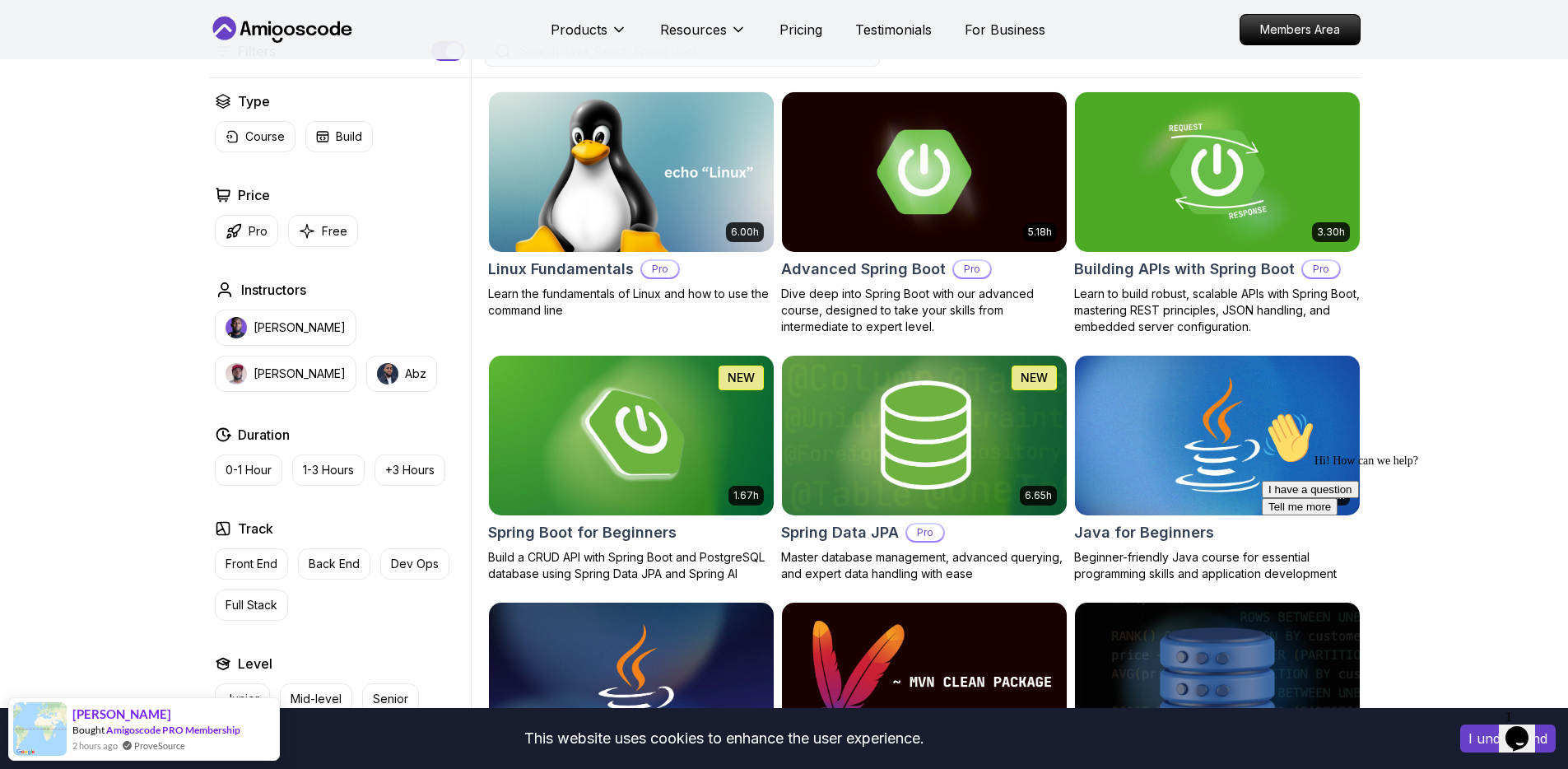
scroll to position [404, 0]
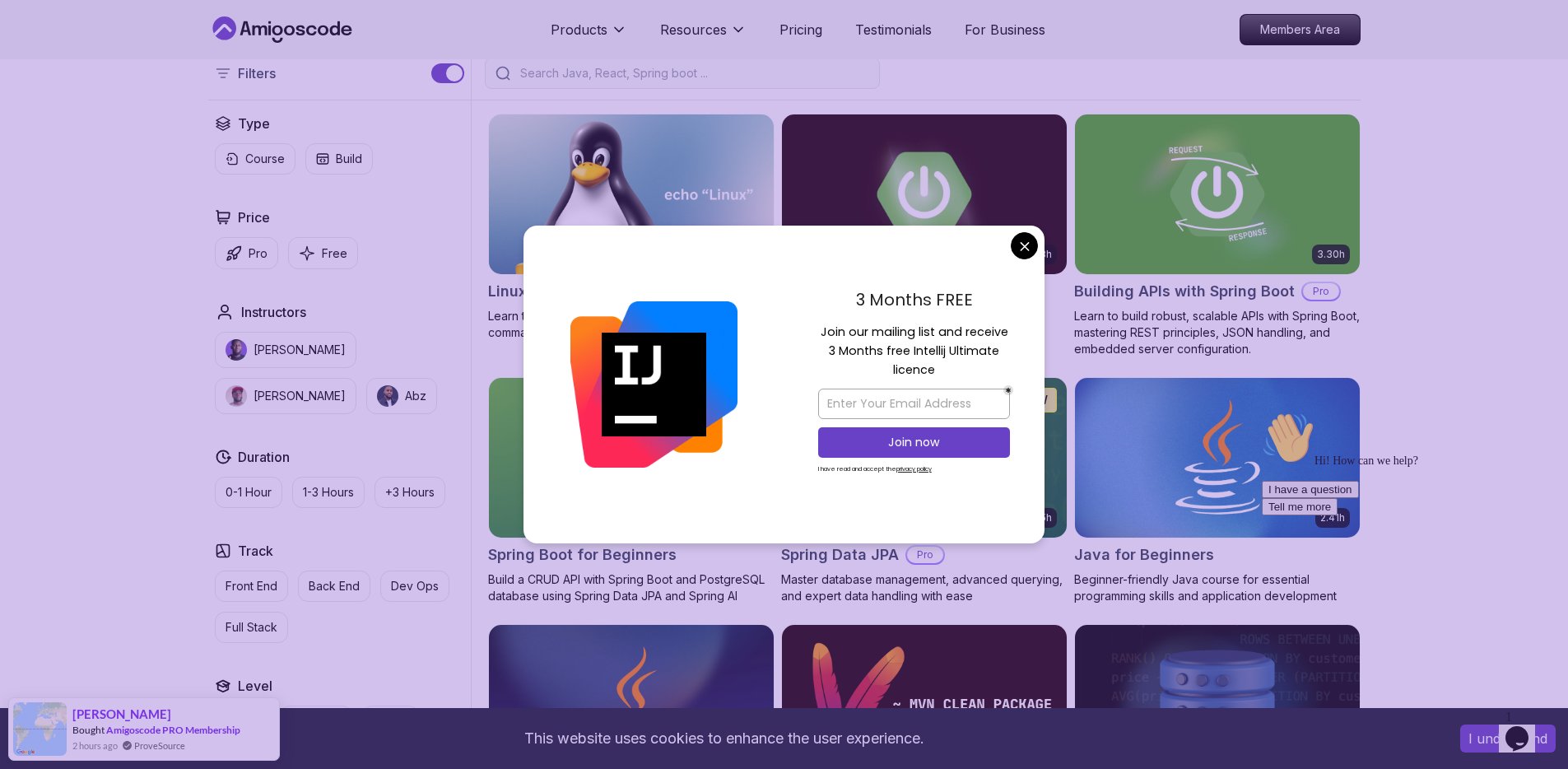
click at [1030, 259] on div "3 Months FREE Join our mailing list and receive 3 Months free Intellij Ultimate…" at bounding box center [914, 384] width 261 height 318
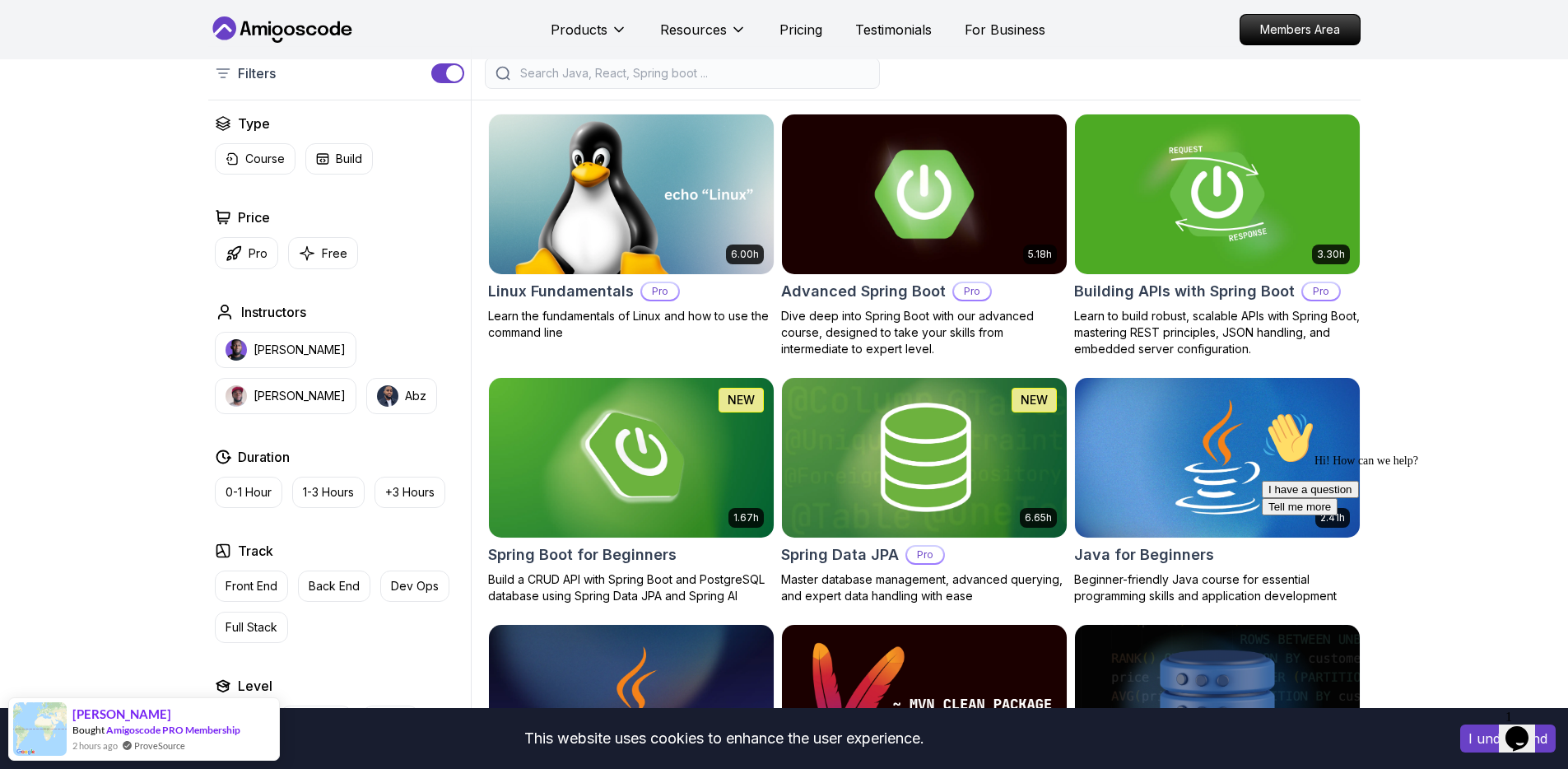
click at [662, 458] on img at bounding box center [631, 457] width 299 height 168
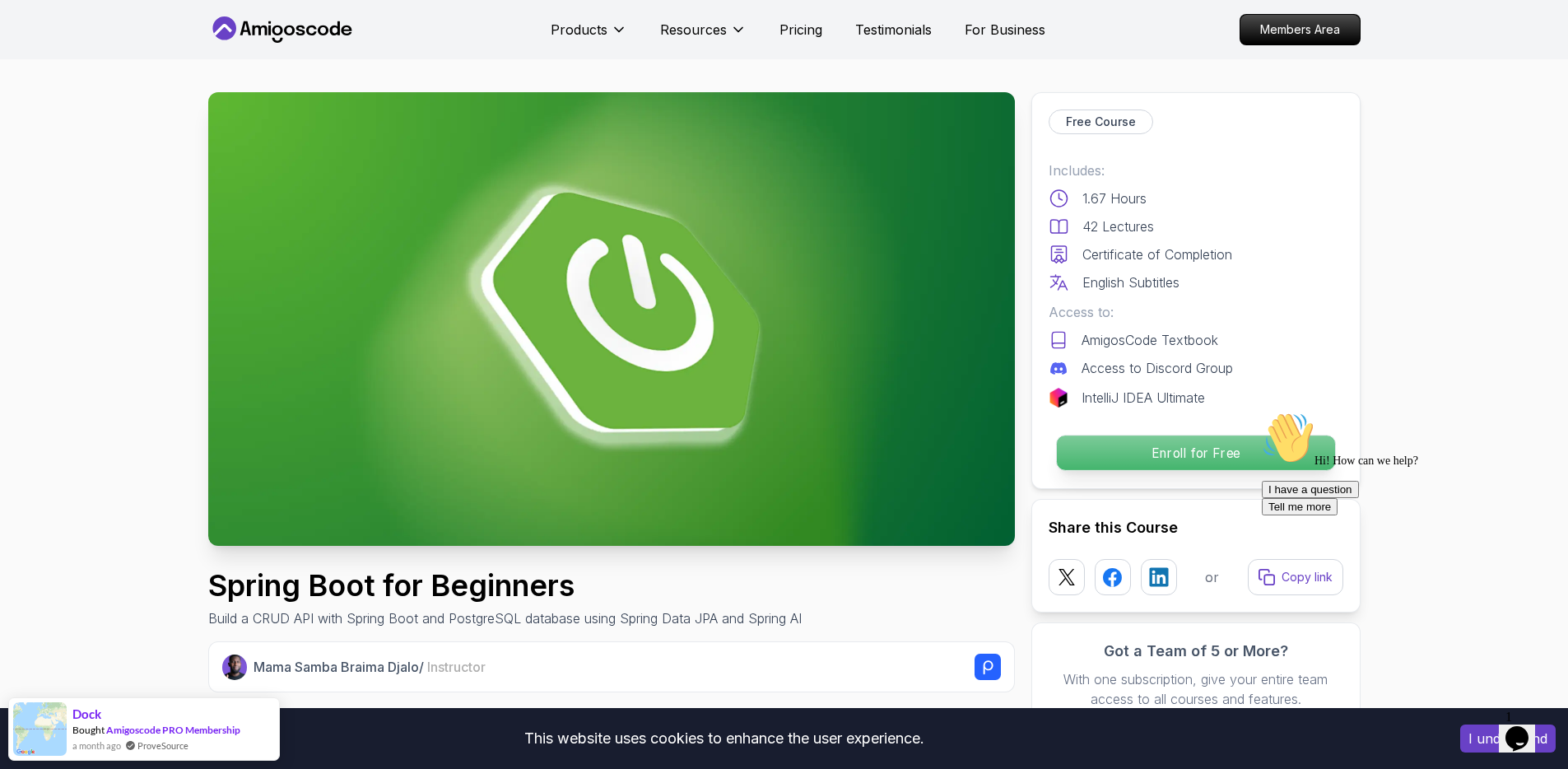
click at [1166, 457] on p "Enroll for Free" at bounding box center [1195, 453] width 279 height 35
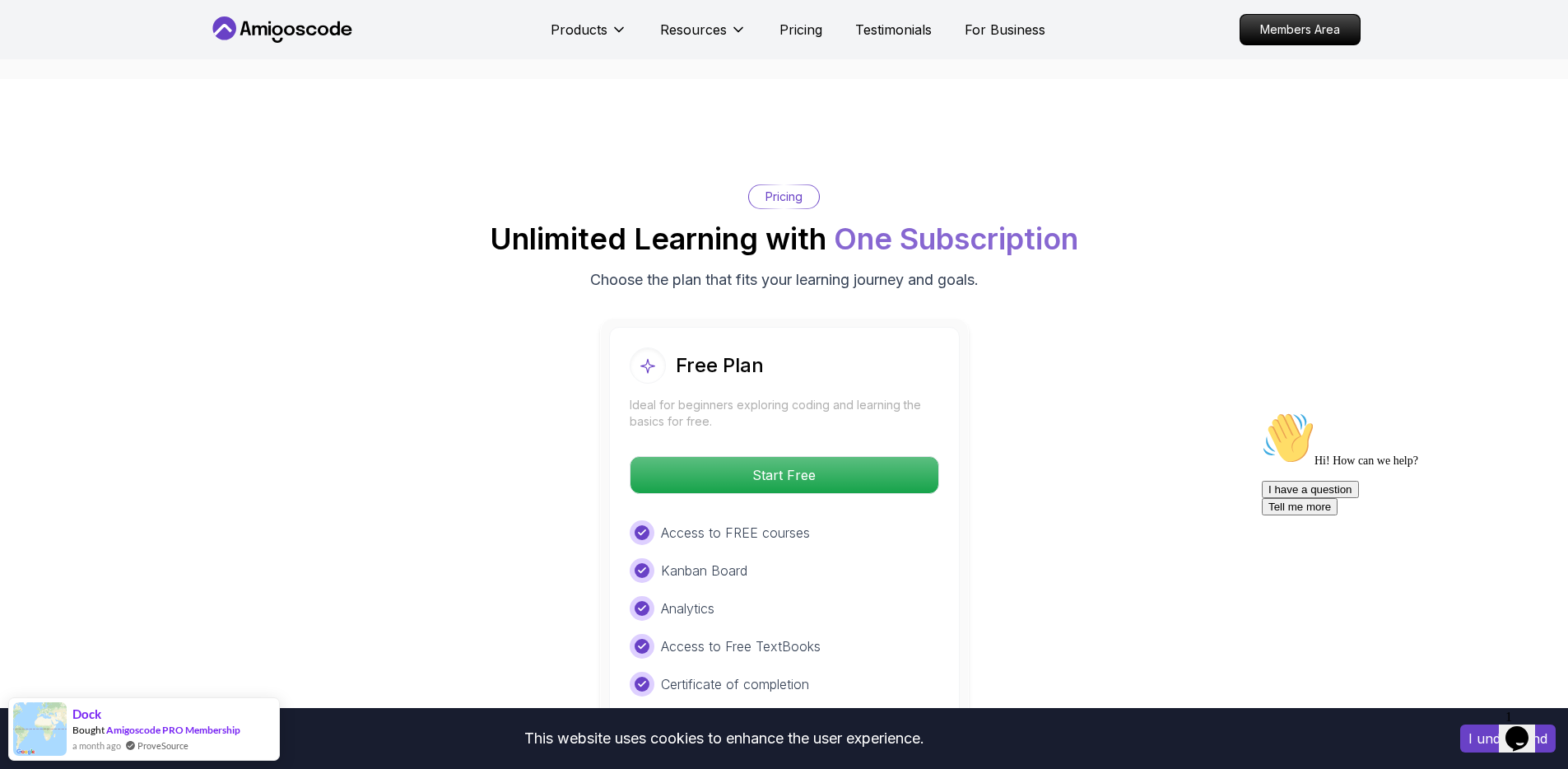
scroll to position [3234, 0]
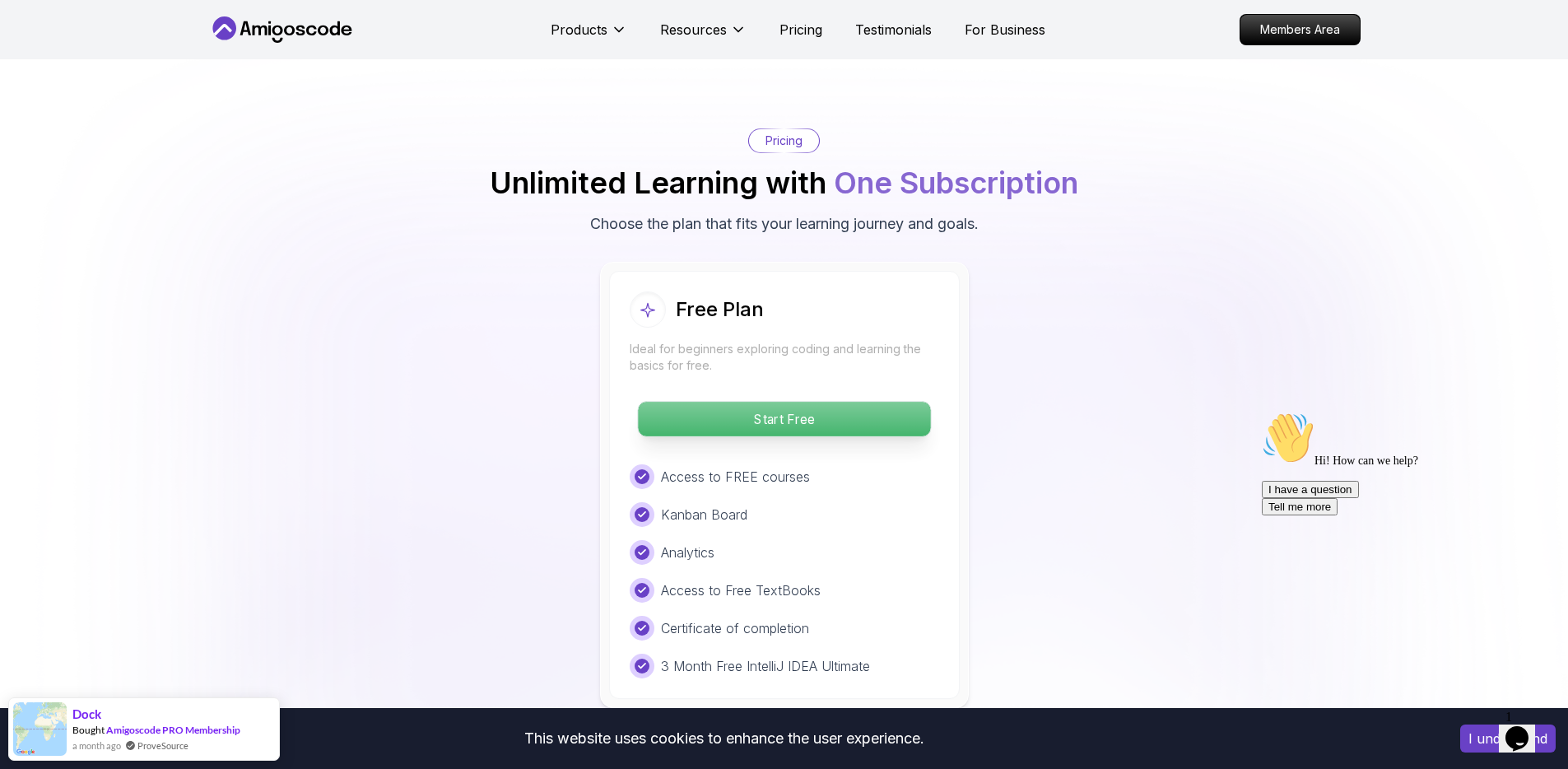
click at [820, 405] on p "Start Free" at bounding box center [784, 419] width 292 height 35
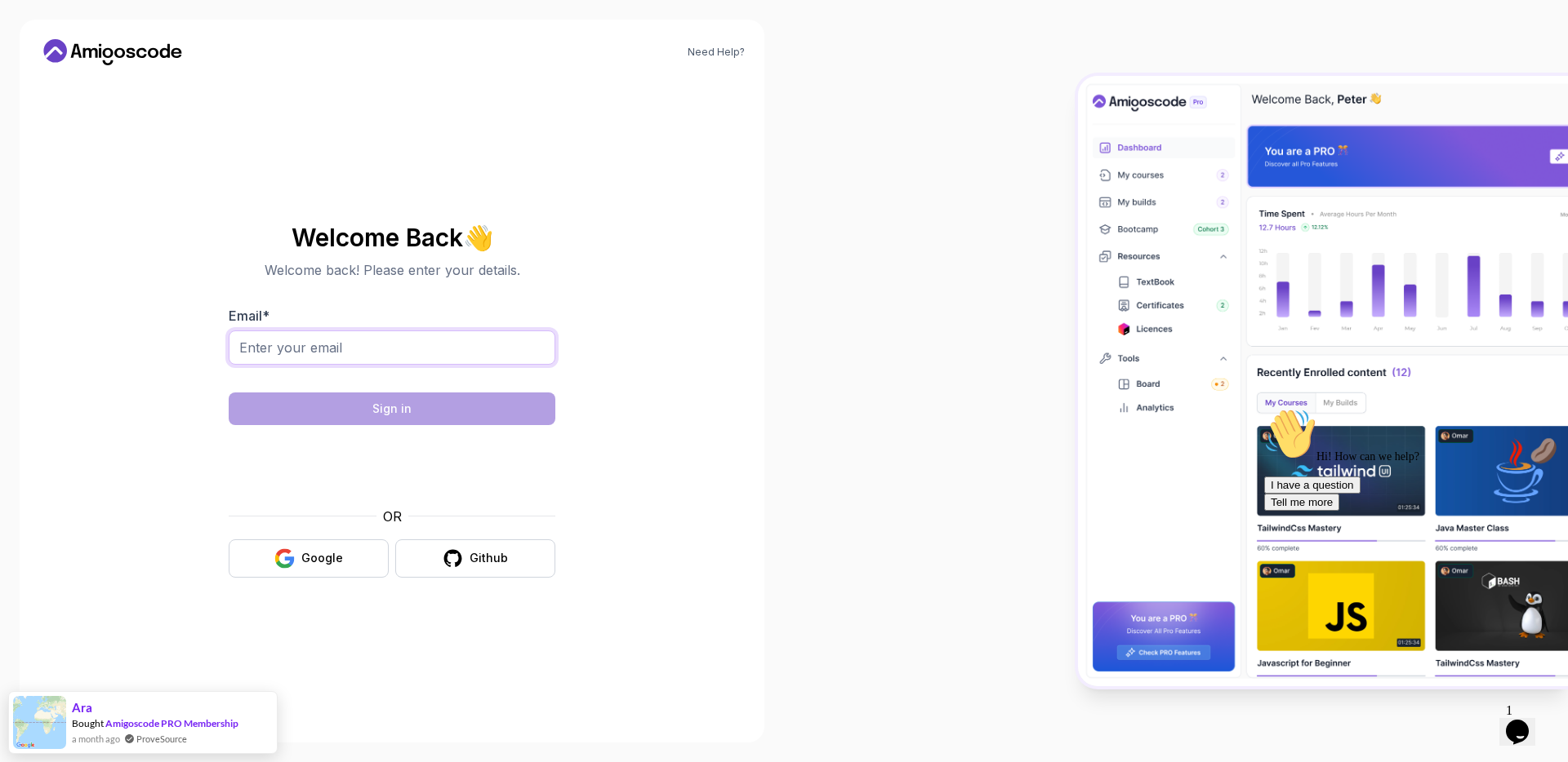
click at [515, 359] on input "Email *" at bounding box center [392, 347] width 327 height 34
click at [522, 548] on button "Github" at bounding box center [475, 558] width 160 height 39
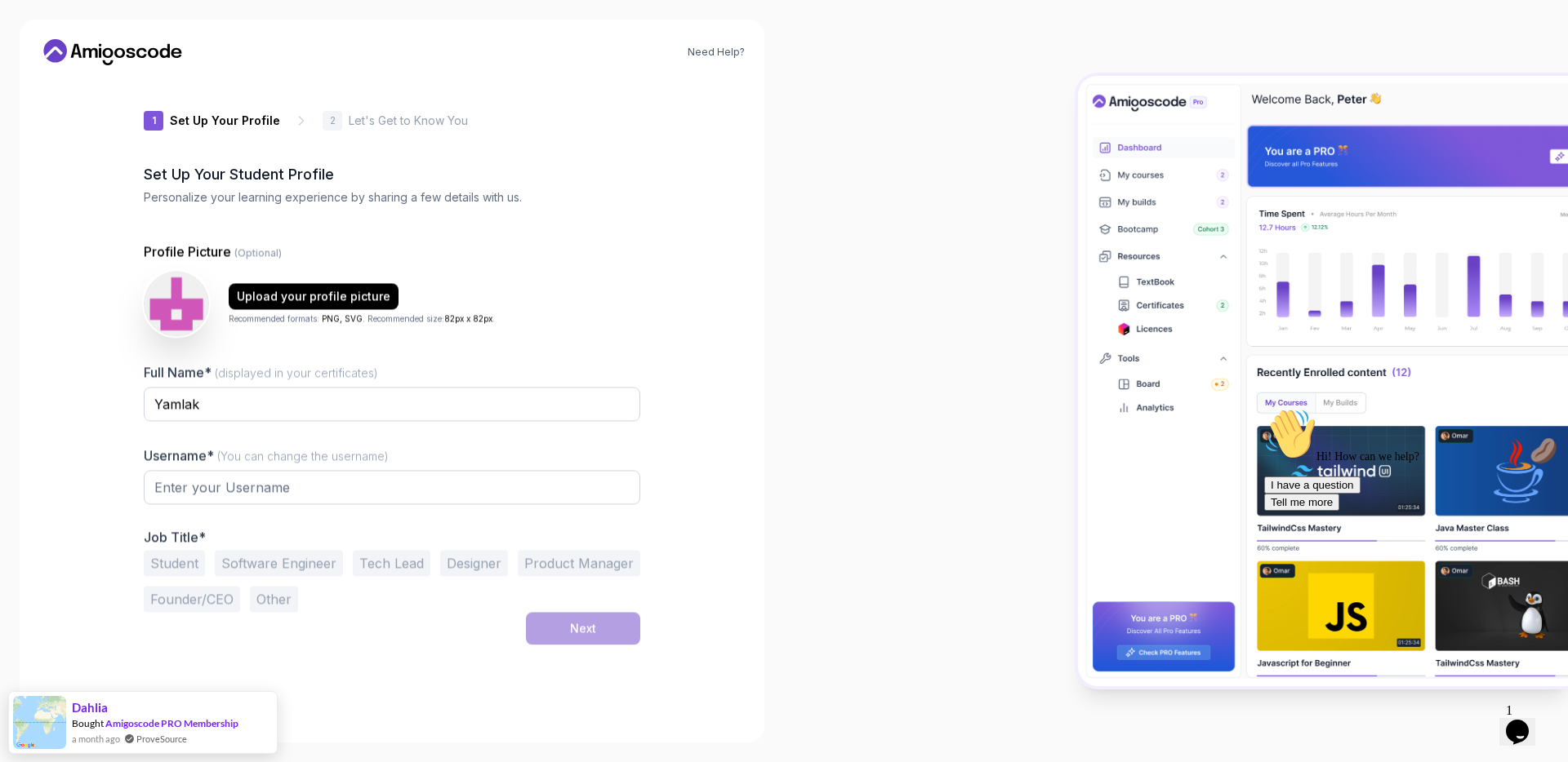
type input "luckymongoose8c04d"
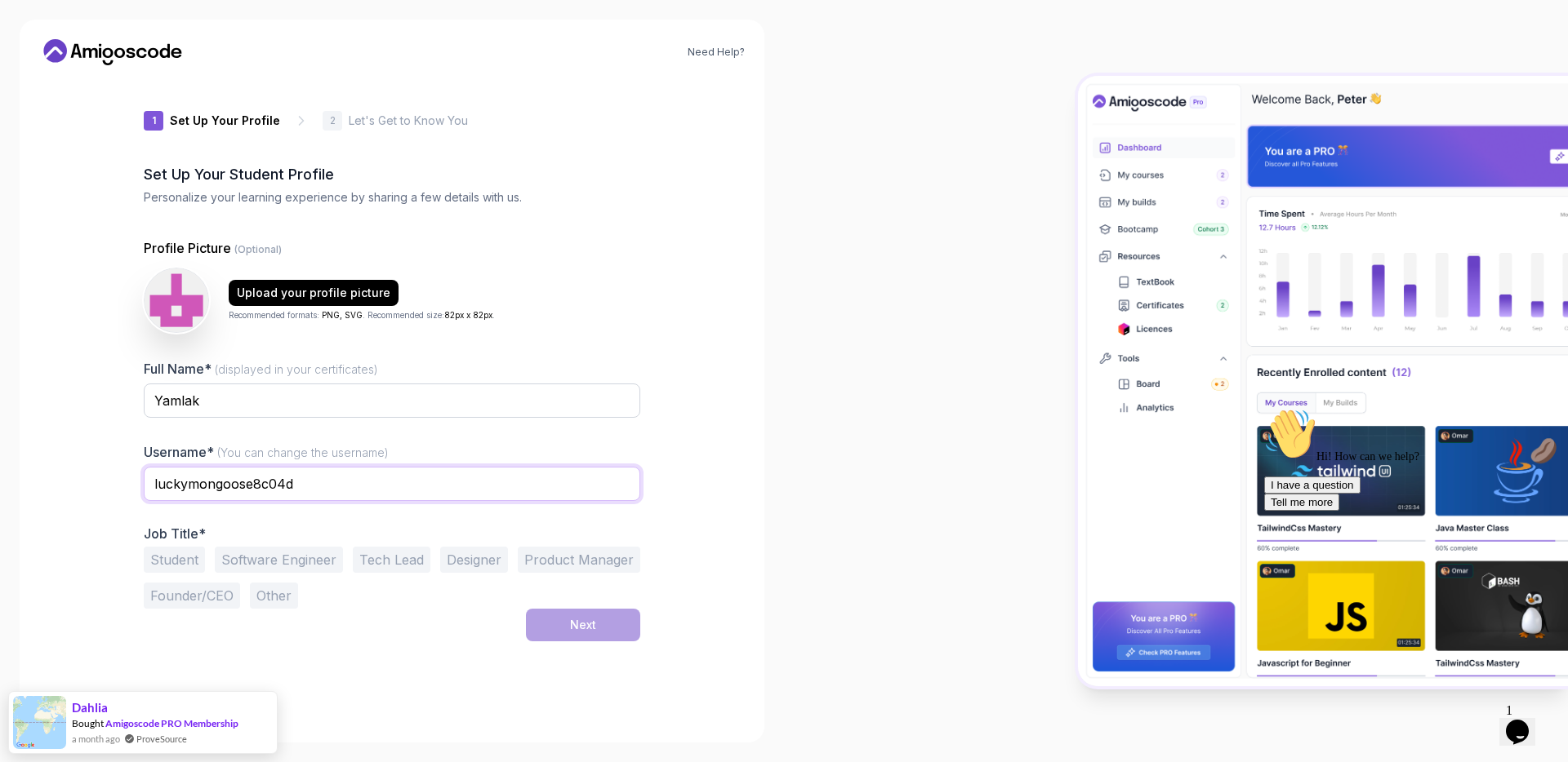
drag, startPoint x: 448, startPoint y: 470, endPoint x: -46, endPoint y: 403, distance: 498.5
click at [0, 403] on html "Need Help? 1 Set Up Your Profile 1 Set Up Your Profile 2 Let's Get to Know You …" at bounding box center [784, 381] width 1568 height 762
drag, startPoint x: 555, startPoint y: 483, endPoint x: 126, endPoint y: 456, distance: 429.8
click at [167, 459] on div "Username* (You can change the username) luckymongoose8c04d" at bounding box center [392, 480] width 497 height 77
click at [247, 394] on input "Yamlak" at bounding box center [392, 401] width 497 height 34
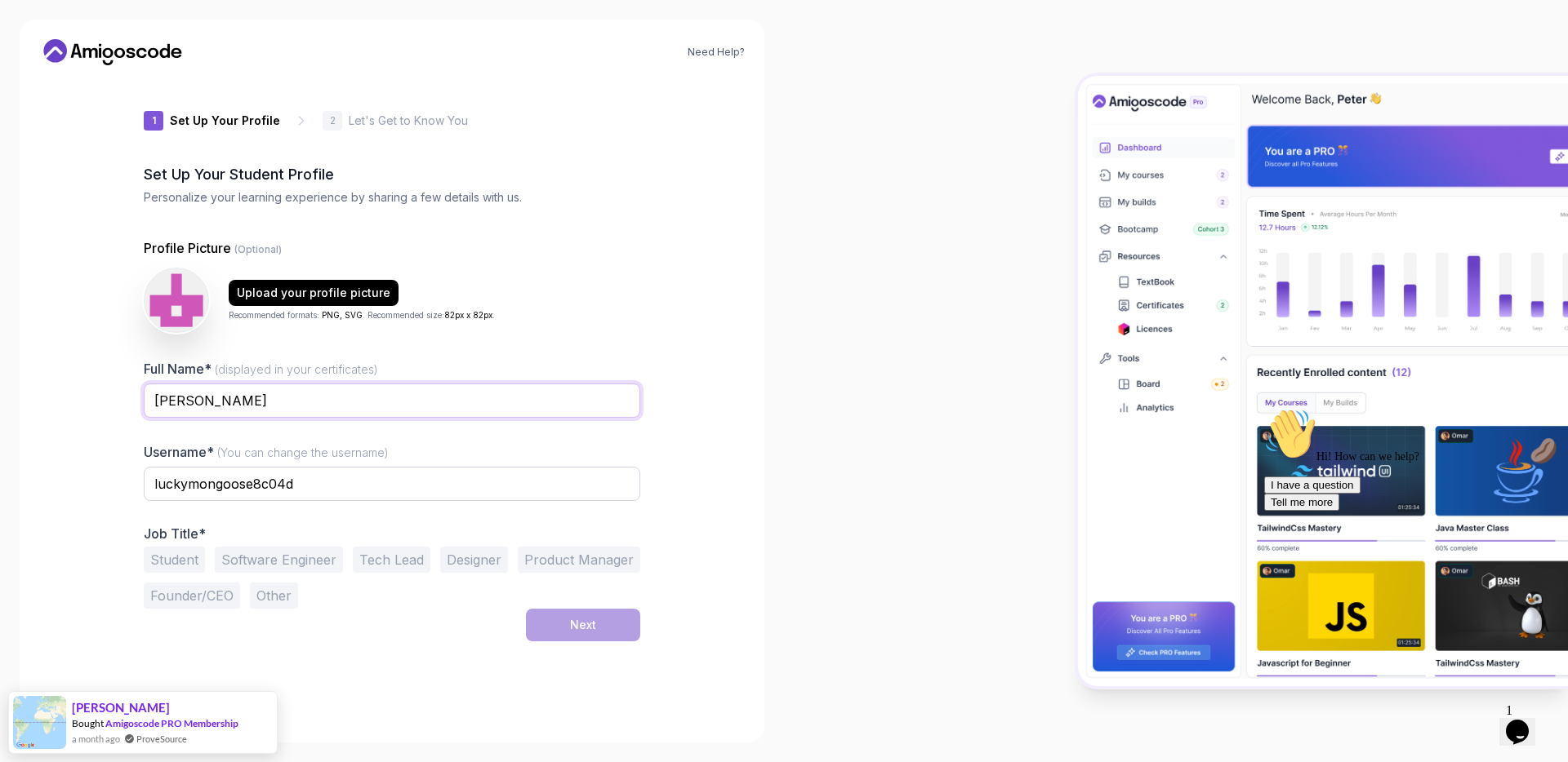
type input "Yamlak Shimelis"
type input "yamlak"
click at [268, 554] on button "Software Engineer" at bounding box center [279, 560] width 128 height 26
click at [577, 620] on div "Next" at bounding box center [583, 624] width 26 height 16
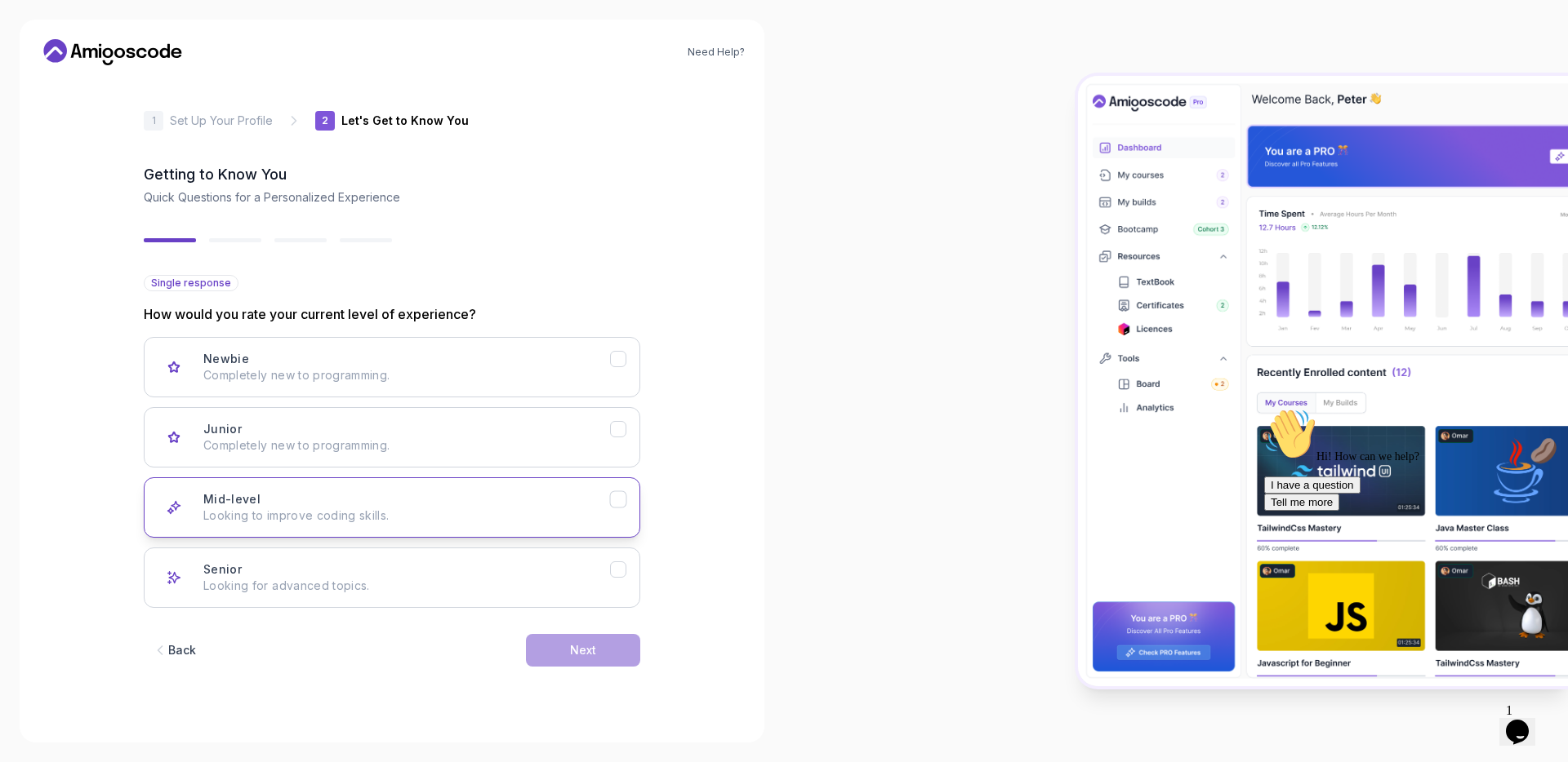
click at [431, 503] on div "Mid-level Looking to improve coding skills." at bounding box center [406, 507] width 407 height 33
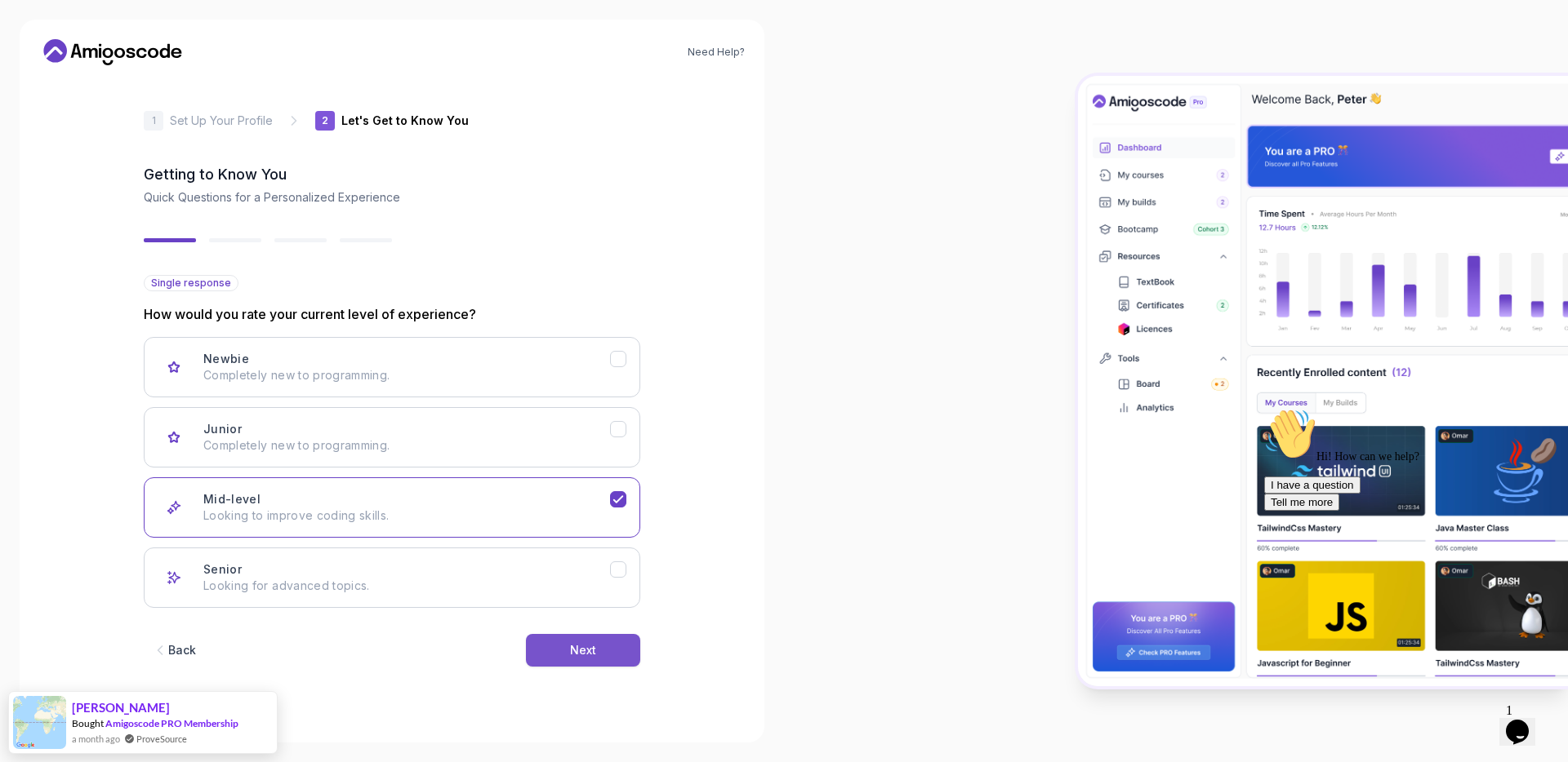
click at [576, 647] on div "Next" at bounding box center [583, 650] width 26 height 16
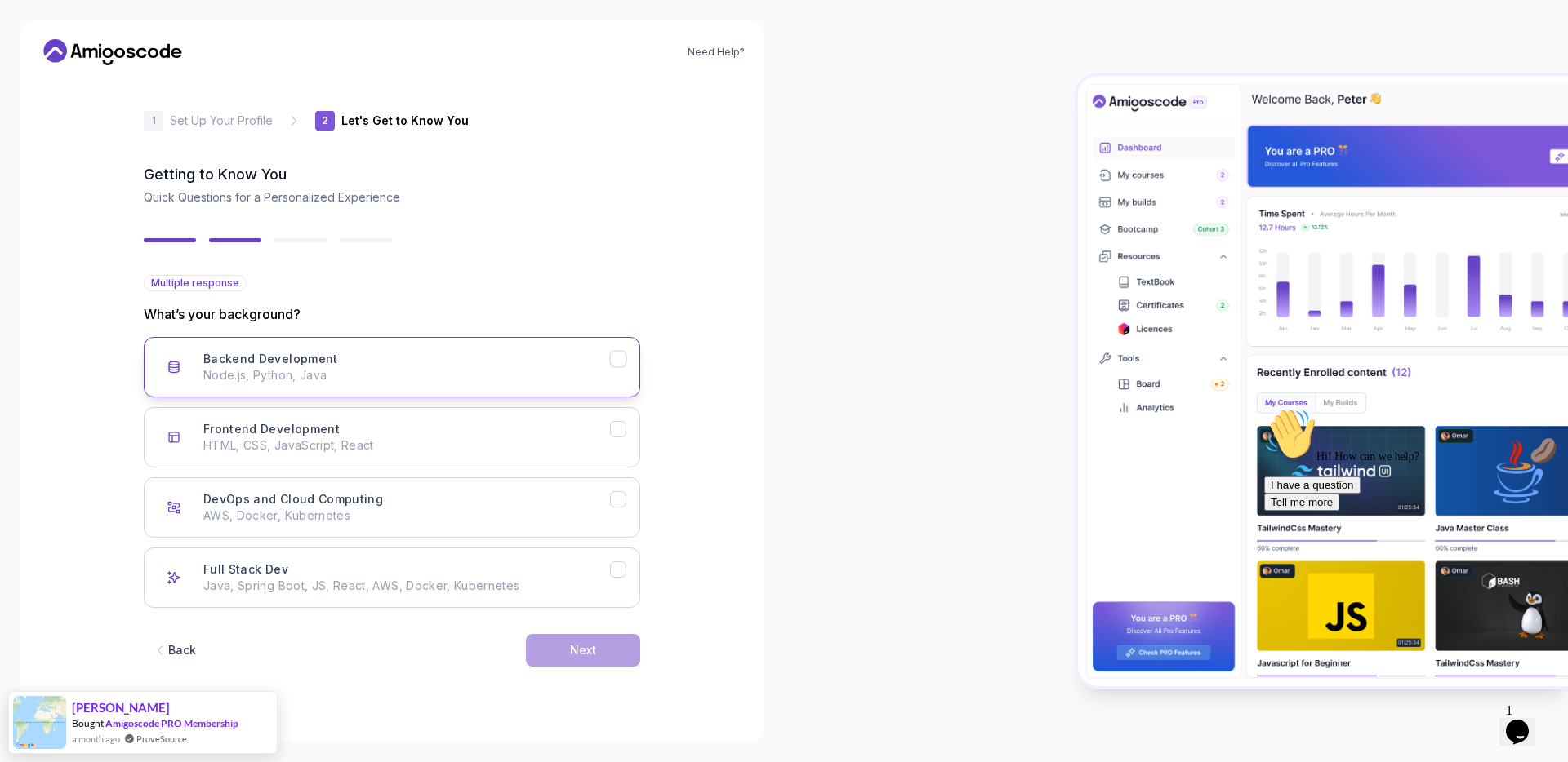
click at [367, 374] on p "Node.js, Python, Java" at bounding box center [406, 375] width 407 height 16
click at [540, 578] on p "Java, Spring Boot, JS, React, AWS, Docker, Kubernetes" at bounding box center [406, 586] width 407 height 16
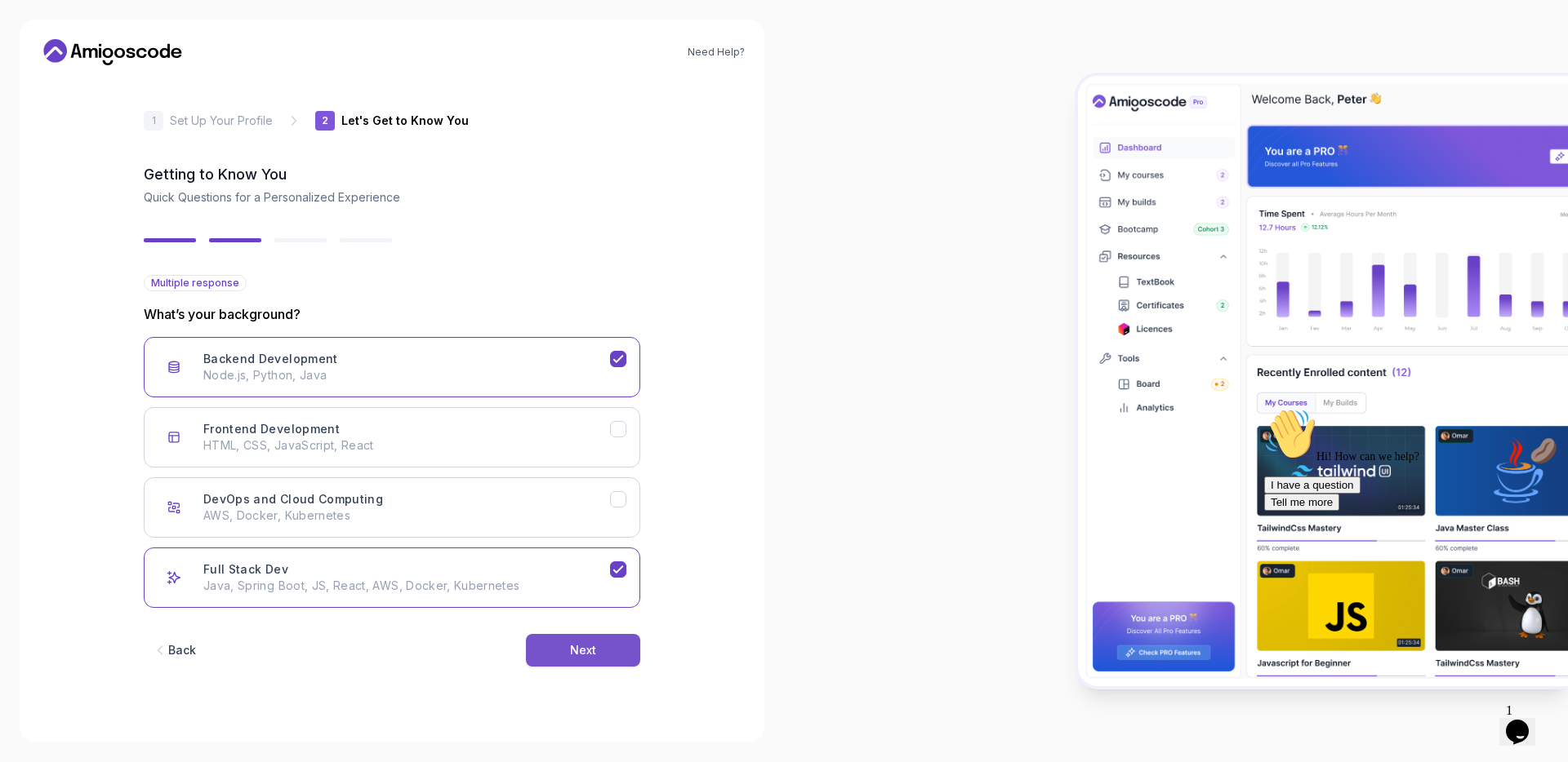
click at [592, 660] on button "Next" at bounding box center [583, 650] width 114 height 33
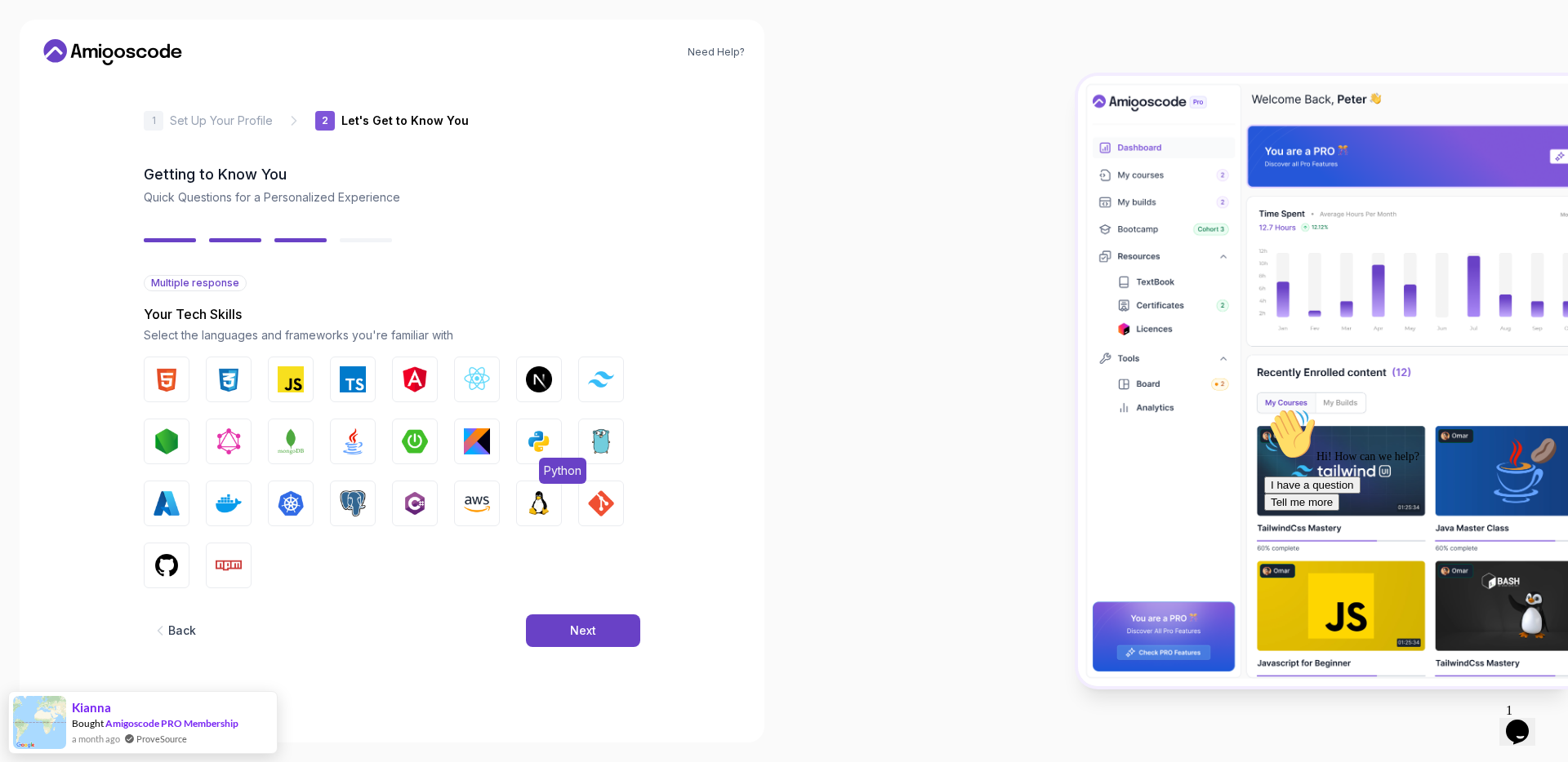
click at [546, 431] on img "button" at bounding box center [539, 441] width 26 height 26
click at [346, 441] on img "button" at bounding box center [353, 441] width 26 height 26
click at [417, 440] on img "button" at bounding box center [415, 441] width 26 height 26
click at [357, 505] on img "button" at bounding box center [353, 503] width 26 height 26
click at [495, 502] on button "AWS" at bounding box center [477, 503] width 46 height 46
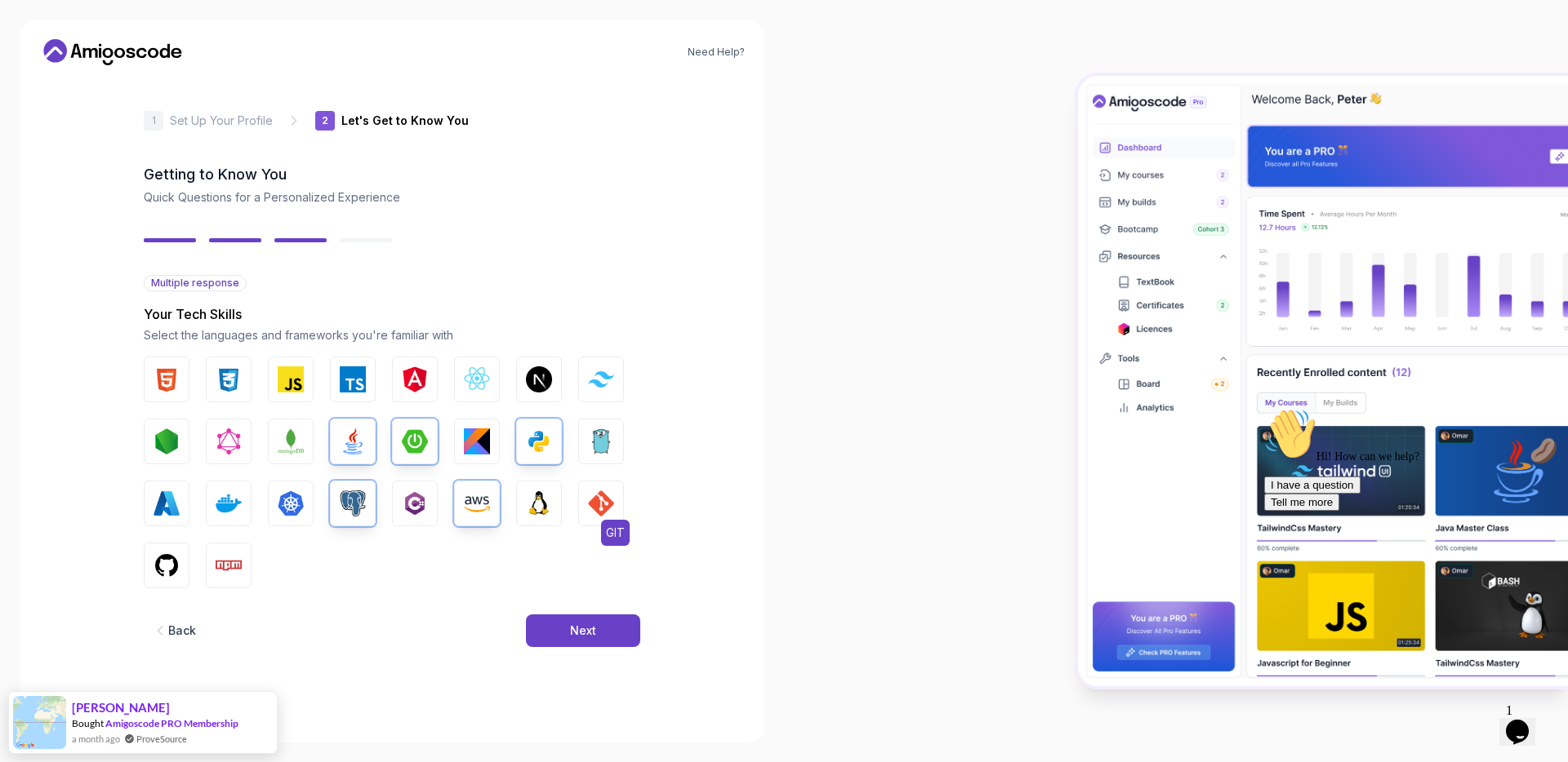
click at [614, 517] on button "GIT" at bounding box center [601, 503] width 46 height 46
click at [183, 566] on button "GitHub" at bounding box center [166, 565] width 46 height 46
click at [598, 628] on button "Next" at bounding box center [583, 630] width 114 height 33
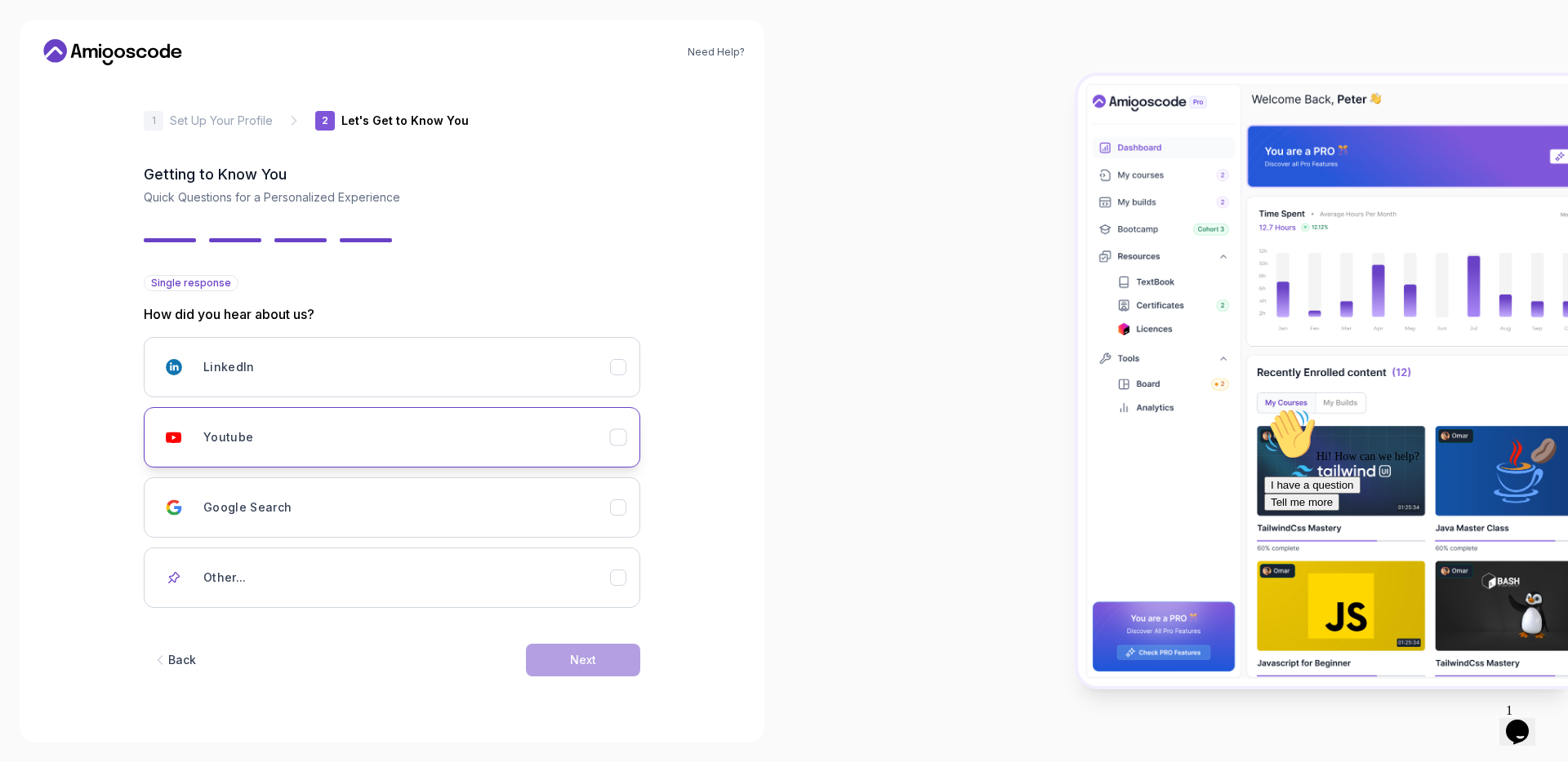
click at [378, 451] on div "Youtube" at bounding box center [406, 438] width 407 height 33
click at [613, 683] on div "Back Next" at bounding box center [392, 660] width 497 height 85
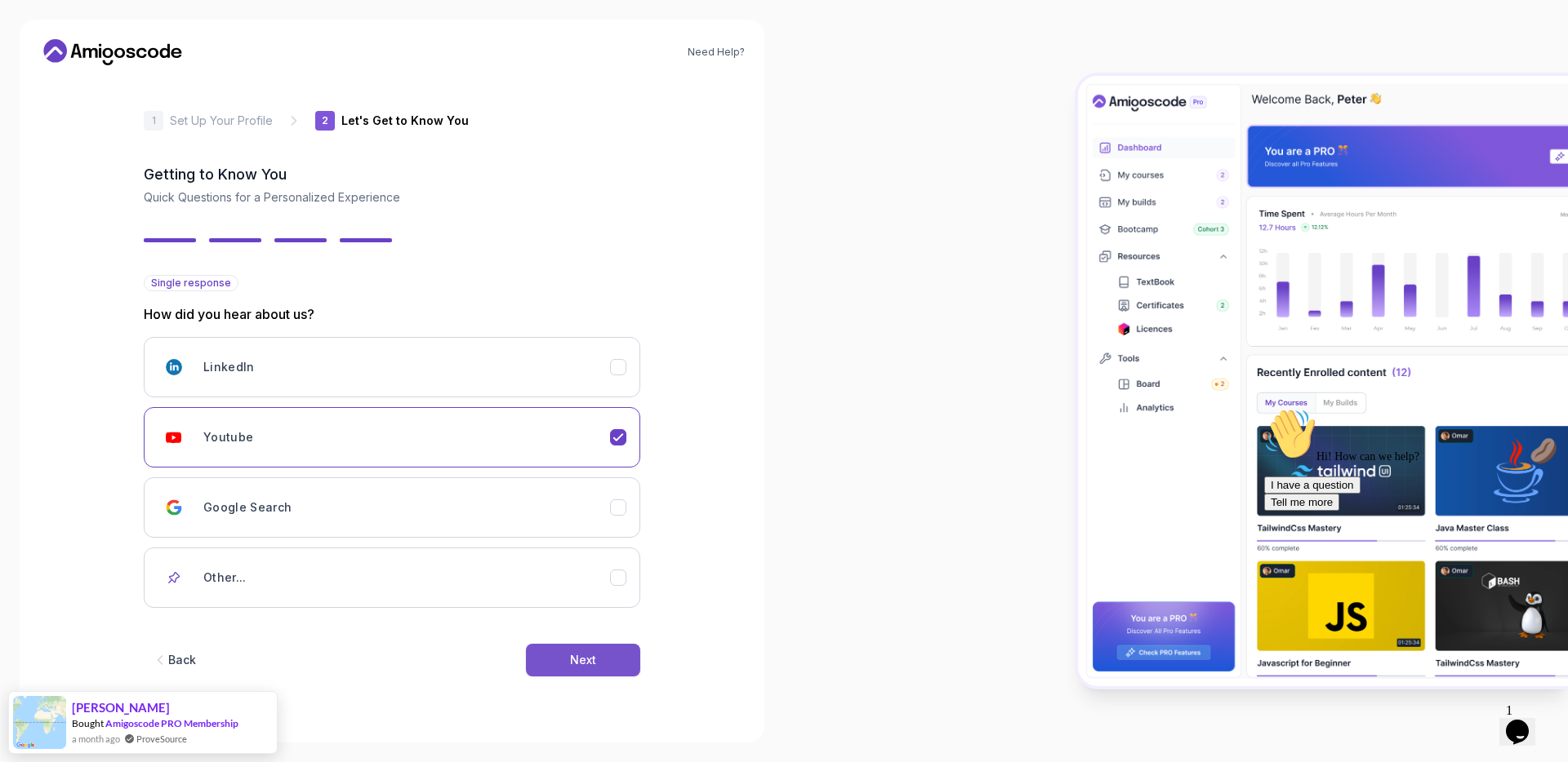
click at [593, 665] on div "Next" at bounding box center [583, 660] width 26 height 16
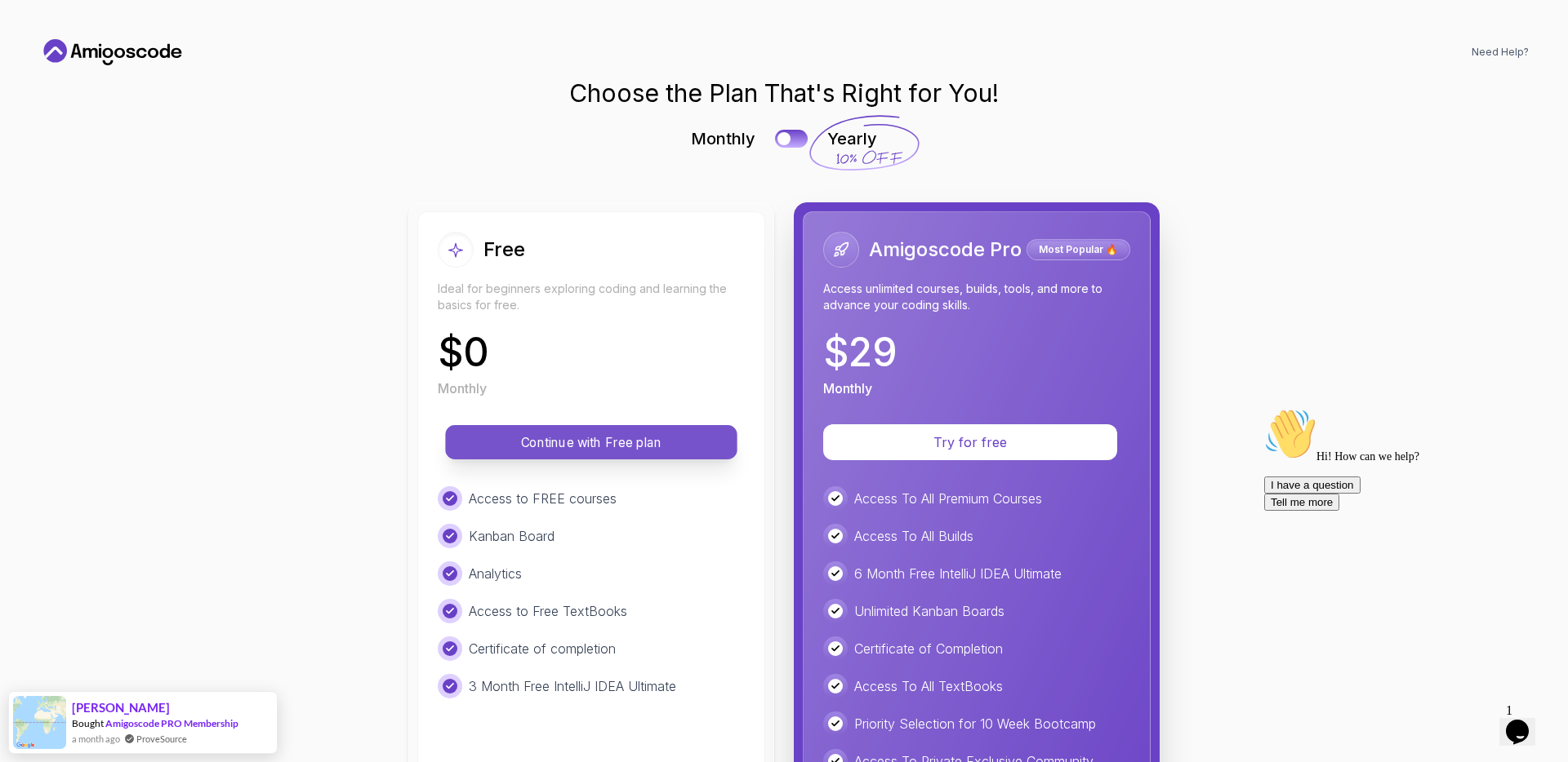
click at [567, 455] on button "Continue with Free plan" at bounding box center [590, 442] width 292 height 34
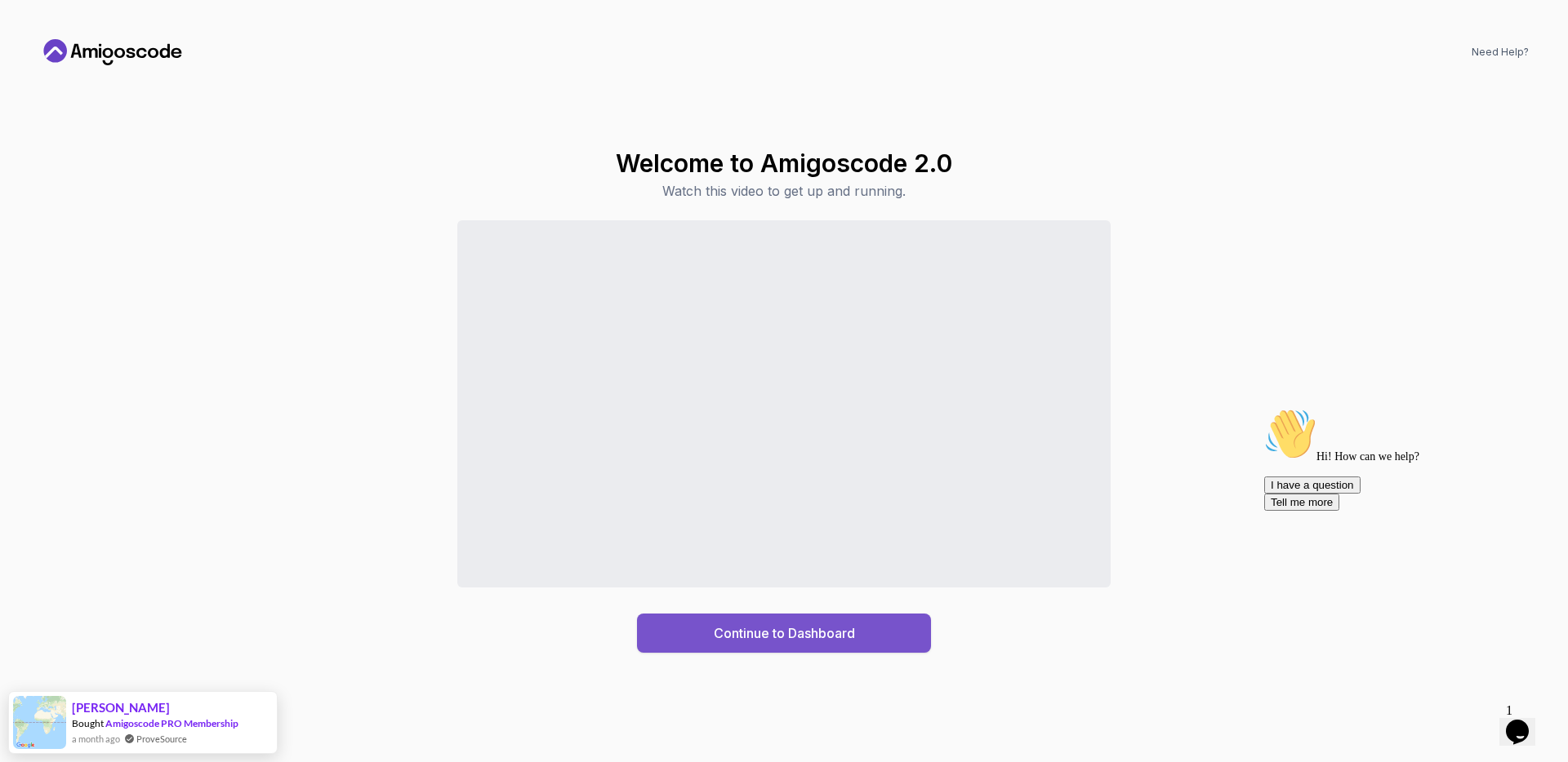
click at [749, 633] on div "Continue to Dashboard" at bounding box center [784, 633] width 141 height 20
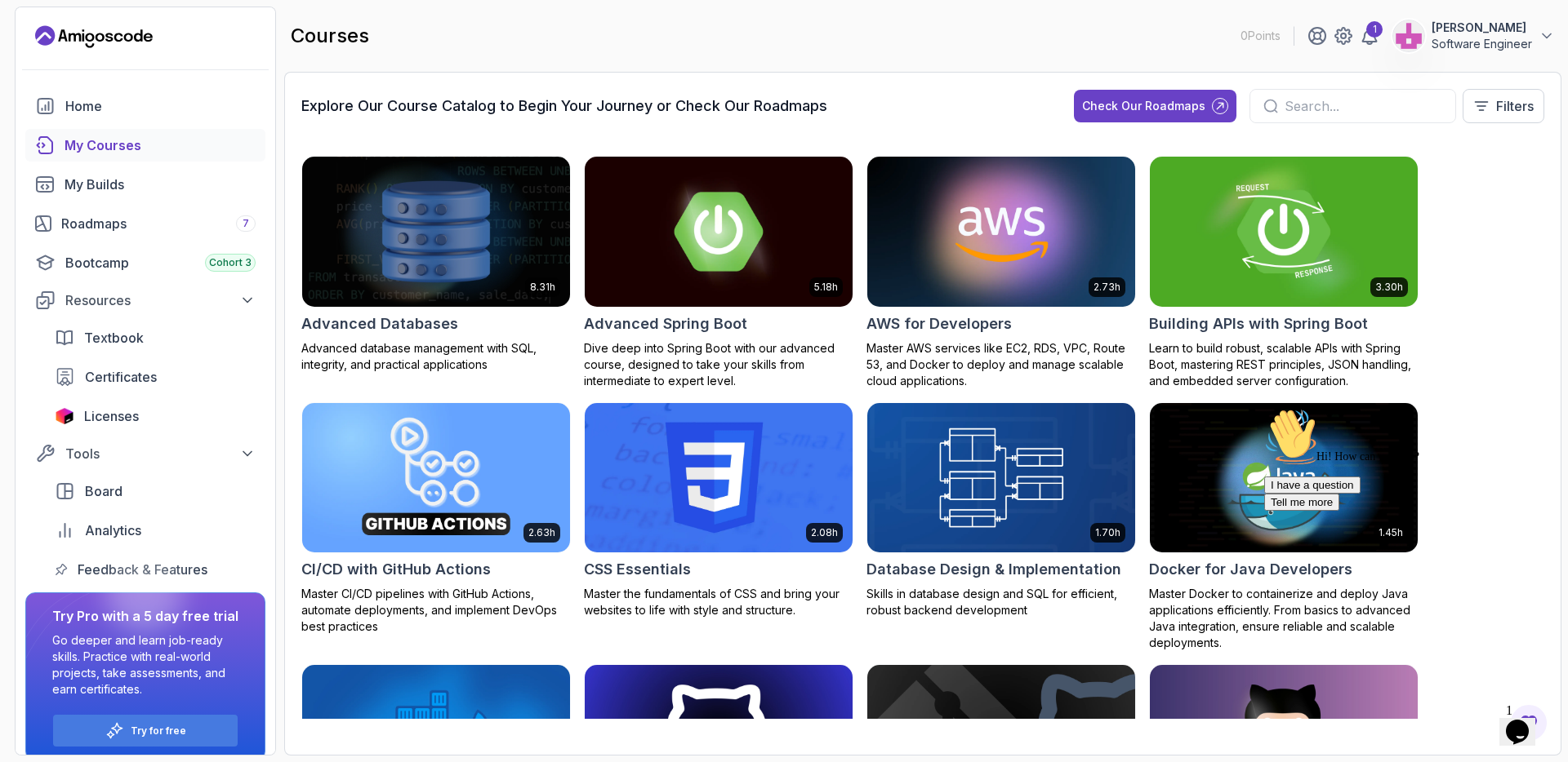
click at [1225, 284] on img at bounding box center [1283, 230] width 281 height 157
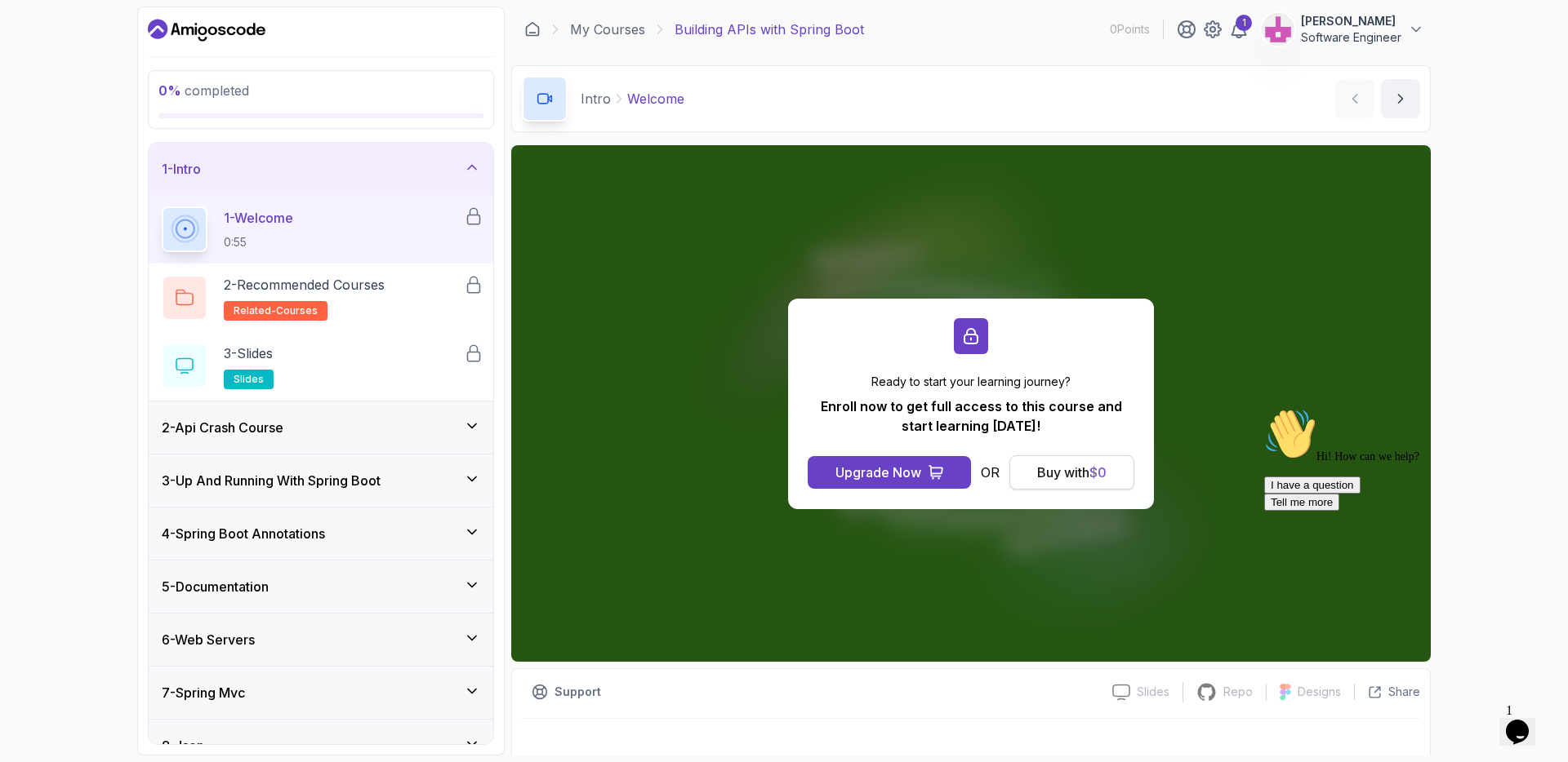
click at [1060, 482] on button "Buy with $ 0" at bounding box center [1071, 472] width 125 height 34
click at [1094, 470] on span "$ 0" at bounding box center [1098, 472] width 17 height 16
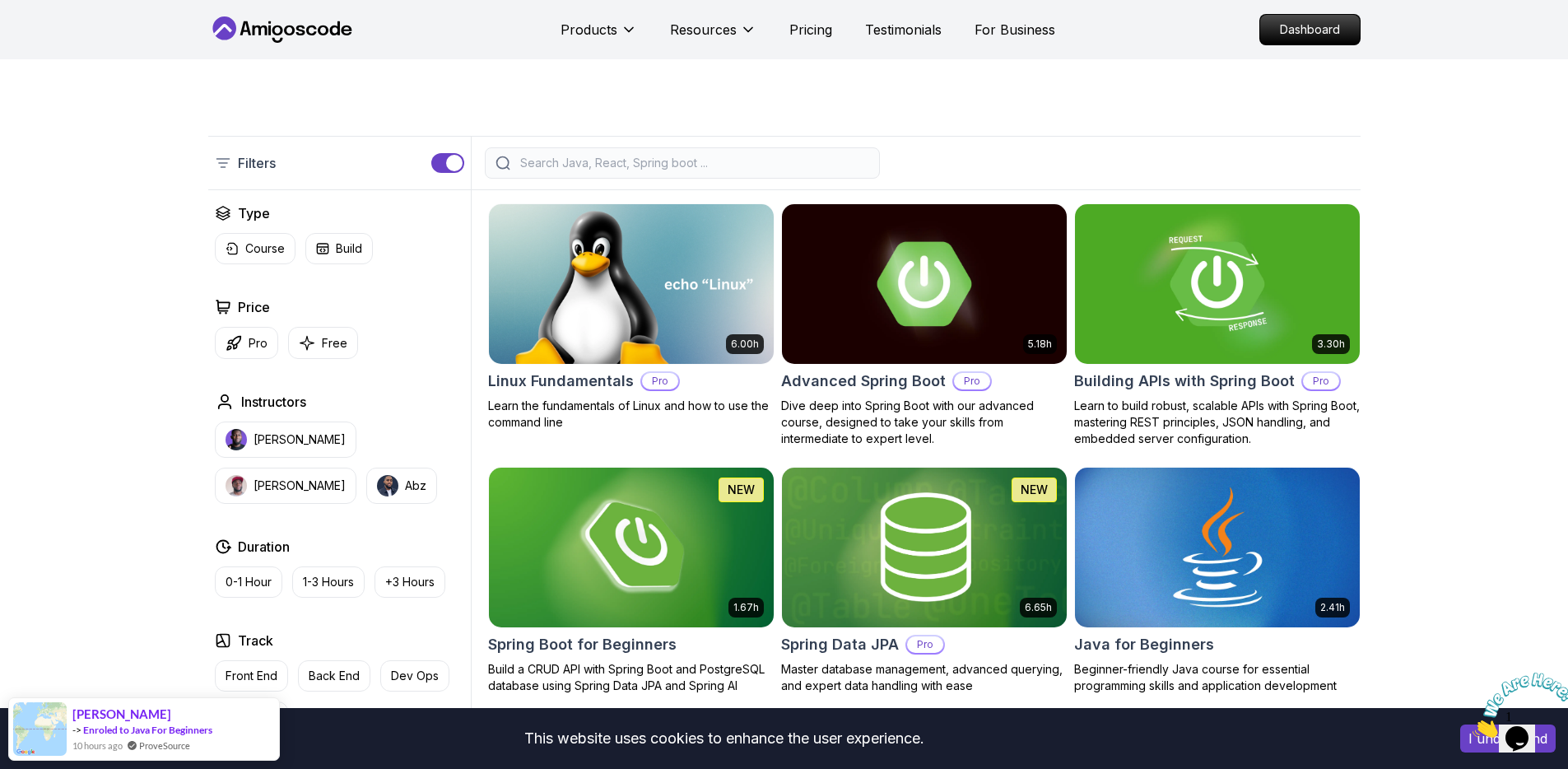
scroll to position [523, 0]
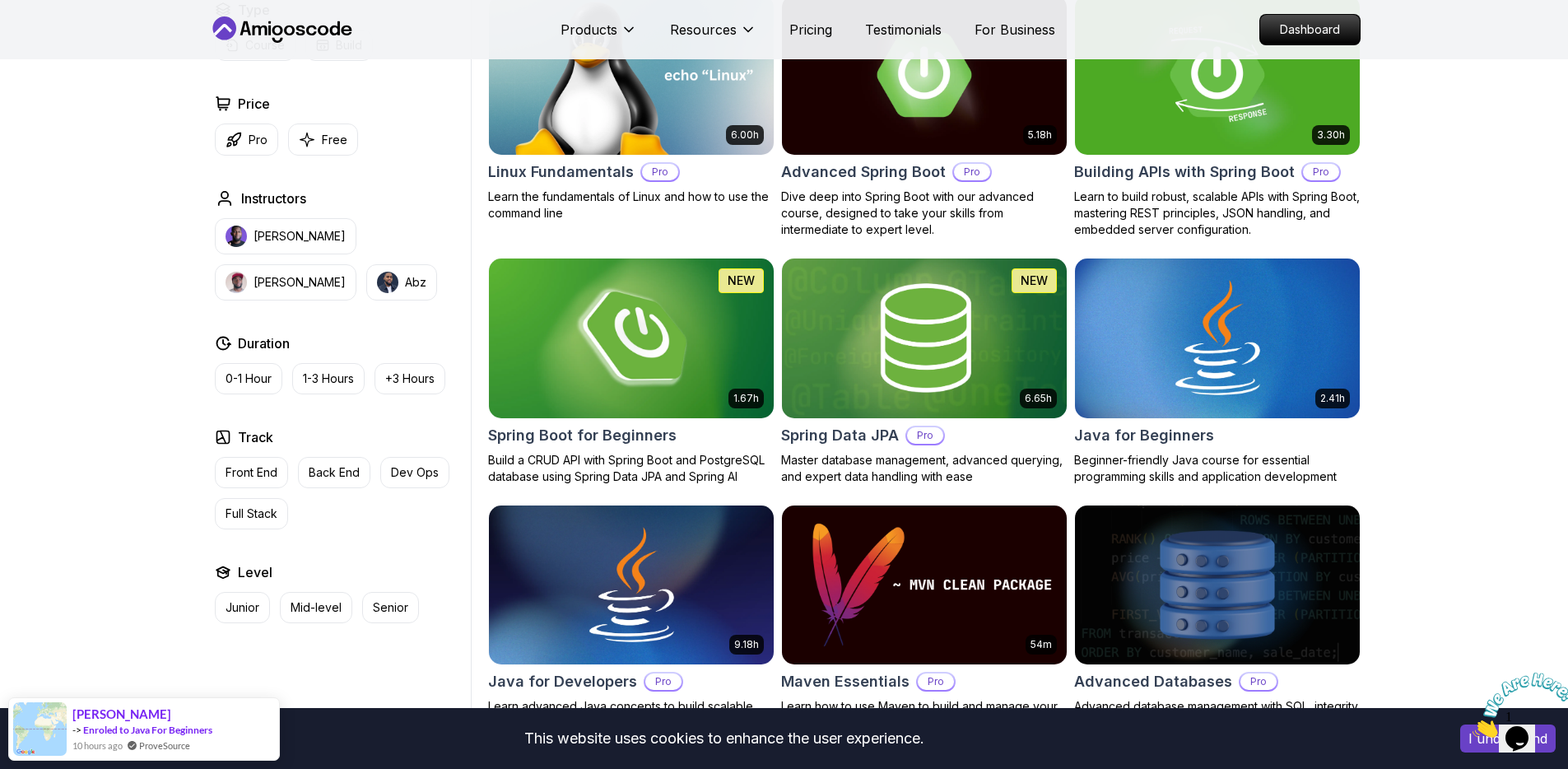
click at [667, 346] on img at bounding box center [631, 338] width 299 height 168
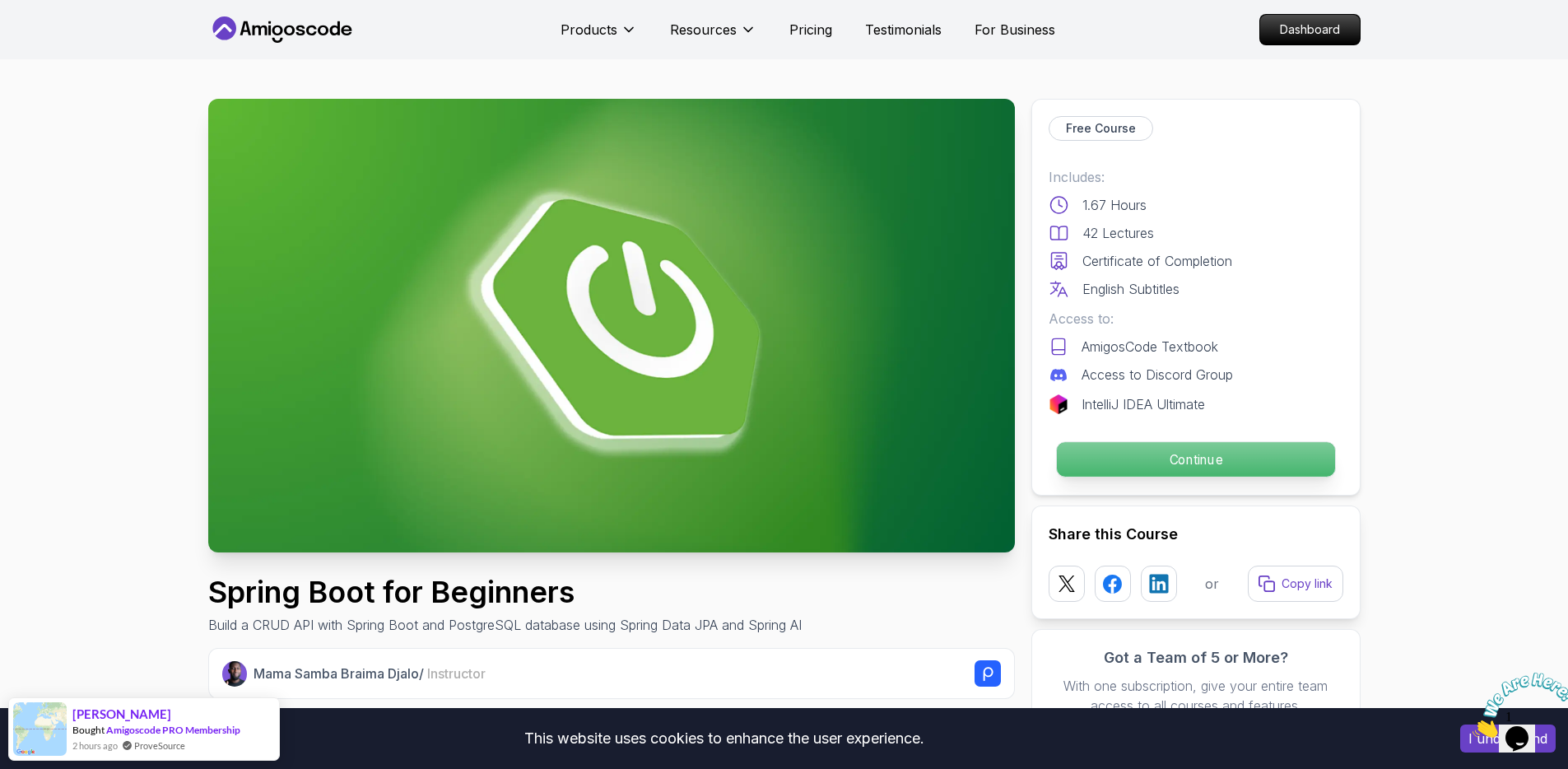
click at [1134, 455] on p "Continue" at bounding box center [1195, 460] width 279 height 35
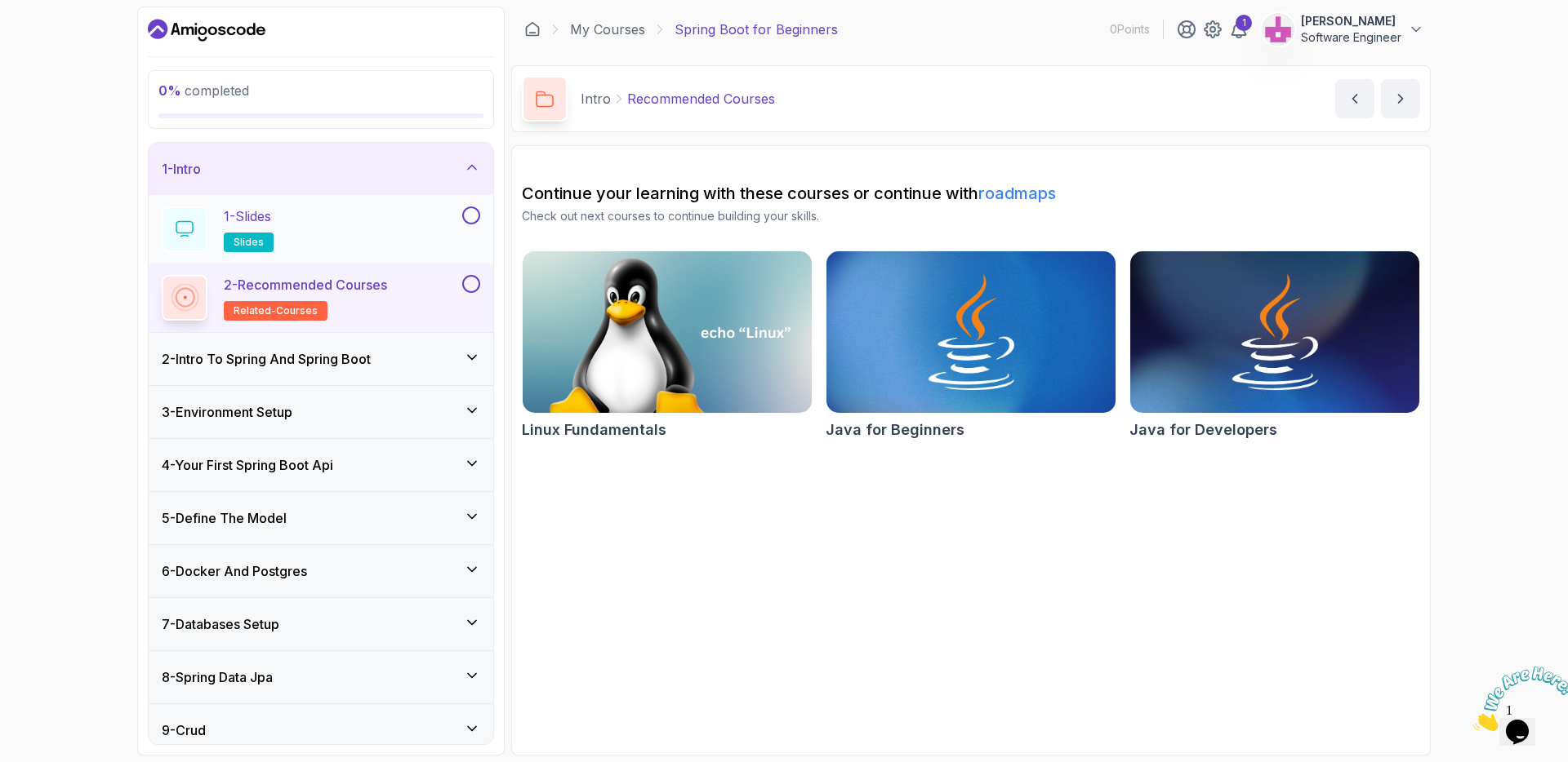
click at [365, 230] on div "1 - Slides slides" at bounding box center [310, 229] width 297 height 46
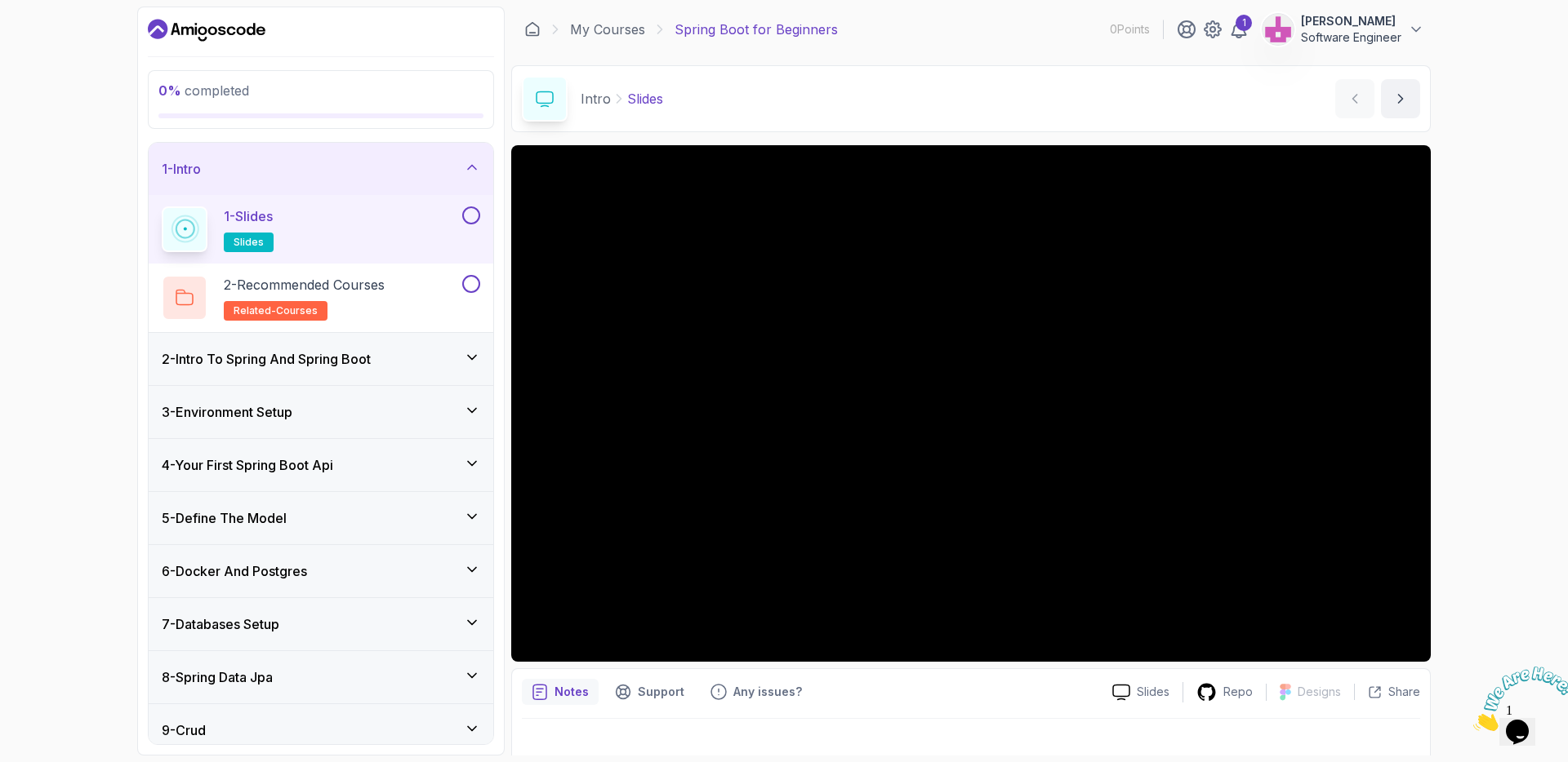
click at [388, 375] on div "2 - Intro To Spring And Spring Boot" at bounding box center [321, 359] width 344 height 52
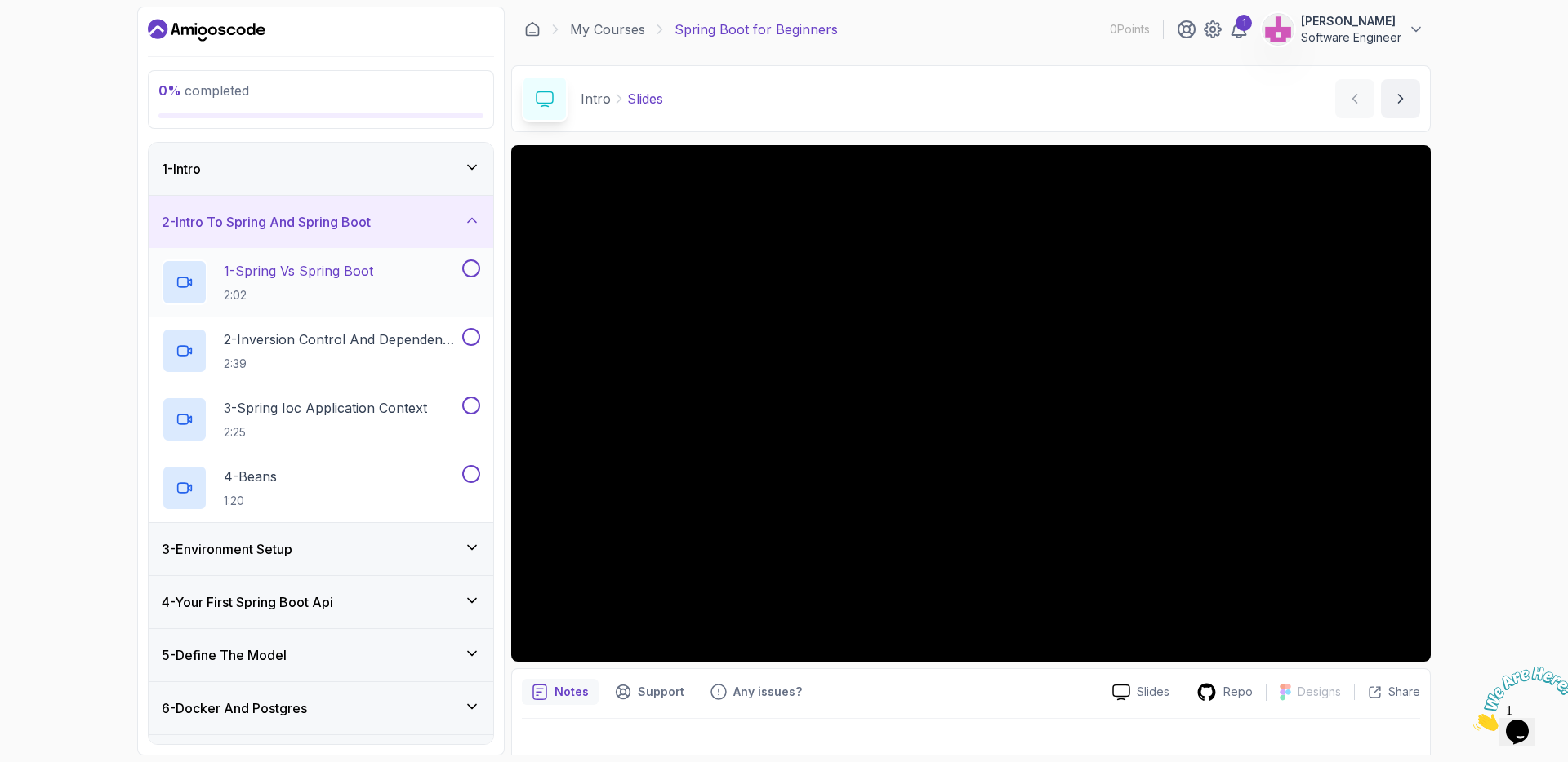
click at [405, 286] on div "1 - Spring Vs Spring Boot 2:02" at bounding box center [310, 282] width 297 height 46
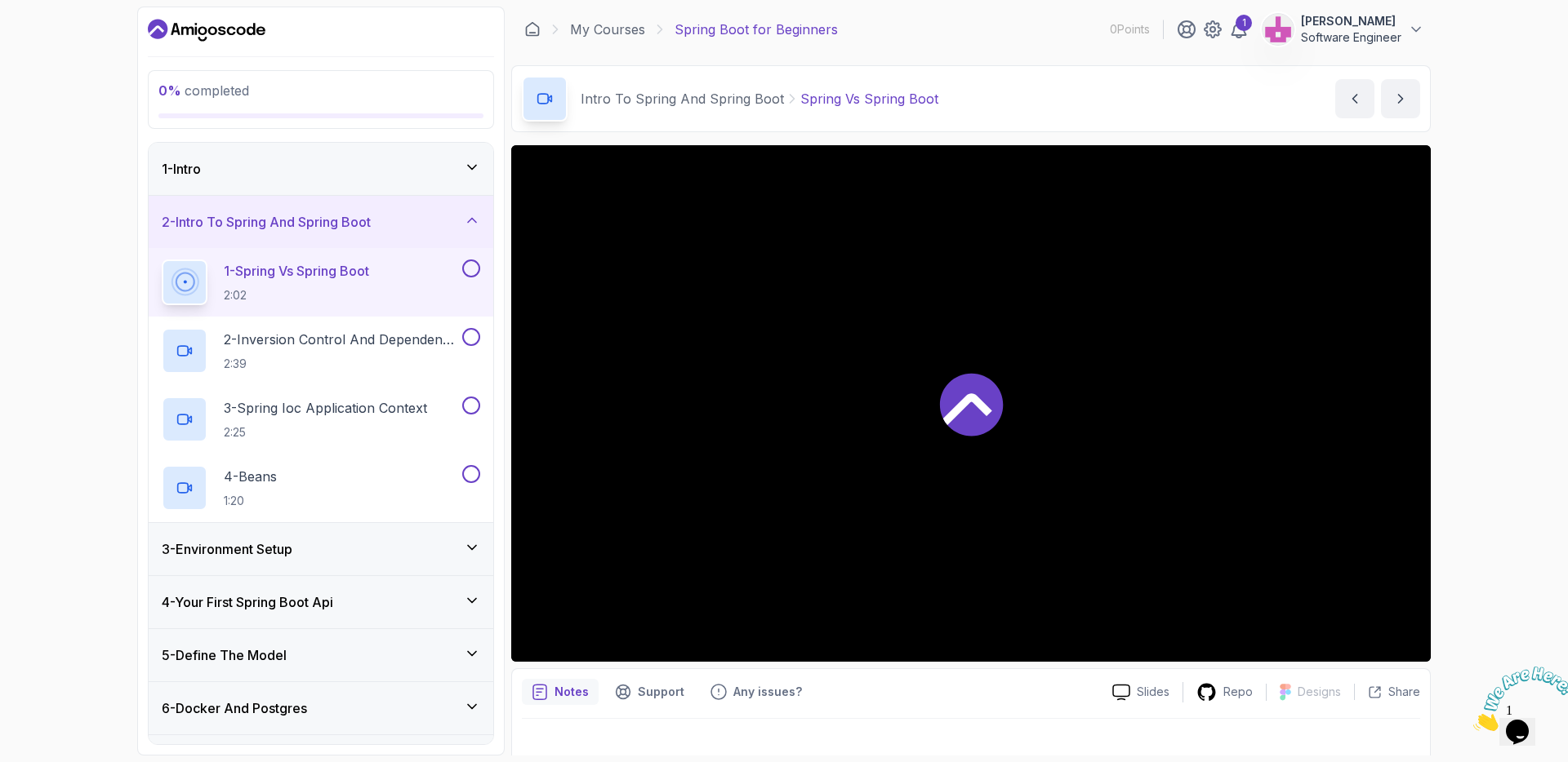
click at [922, 396] on div at bounding box center [971, 403] width 919 height 517
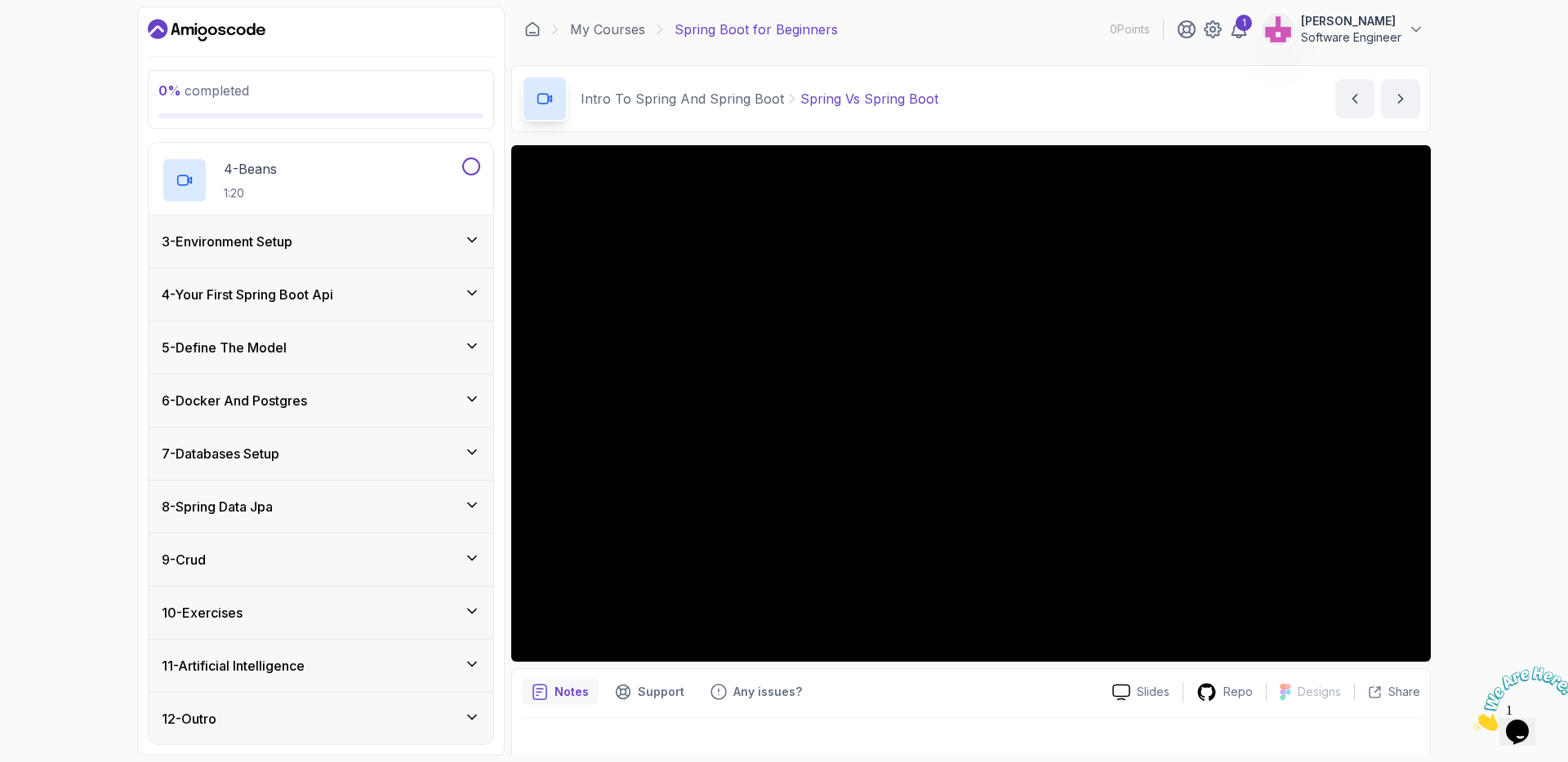
scroll to position [309, 0]
click at [460, 617] on div "10 - Exercises" at bounding box center [321, 611] width 318 height 20
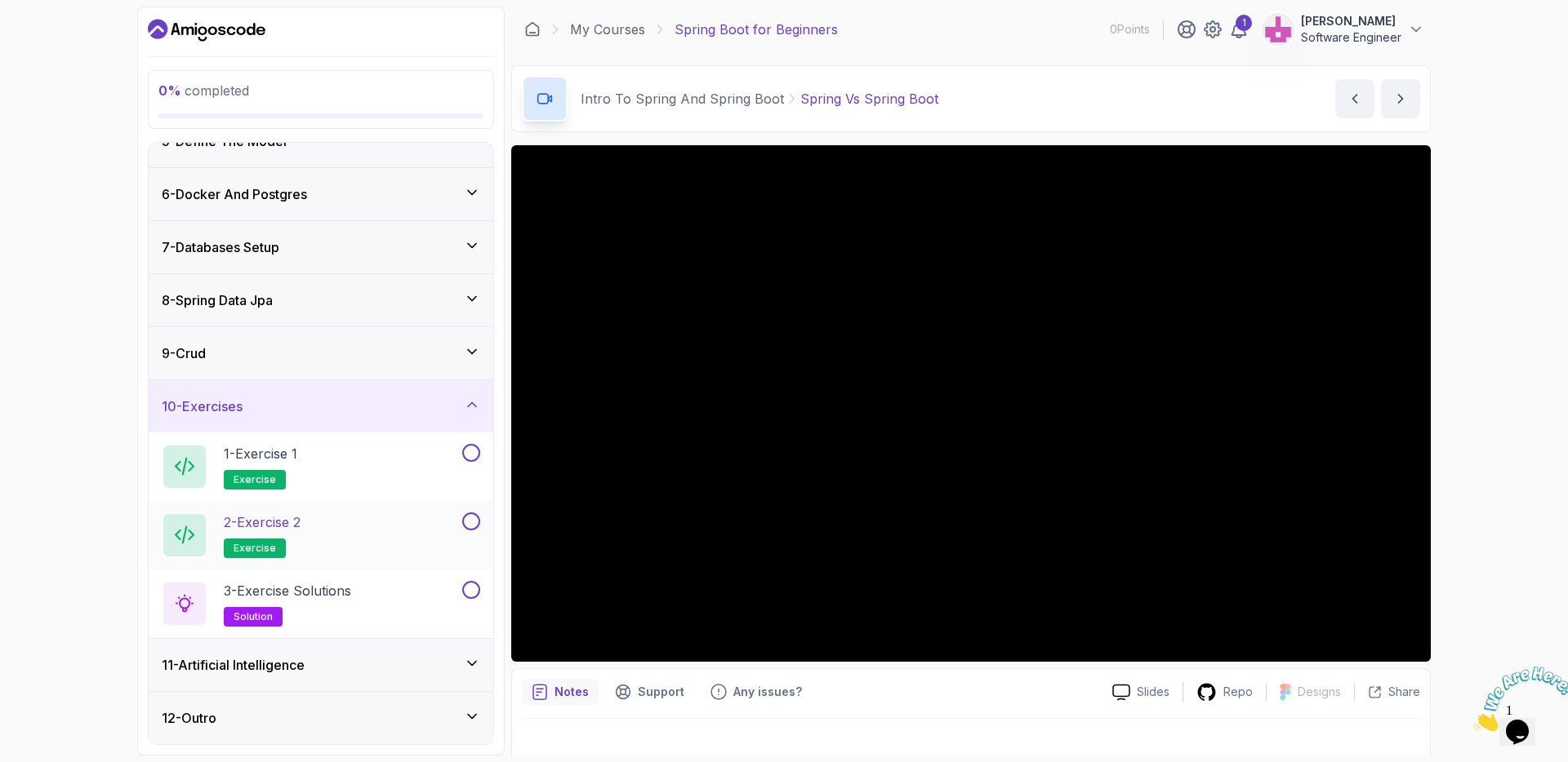
scroll to position [213, 0]
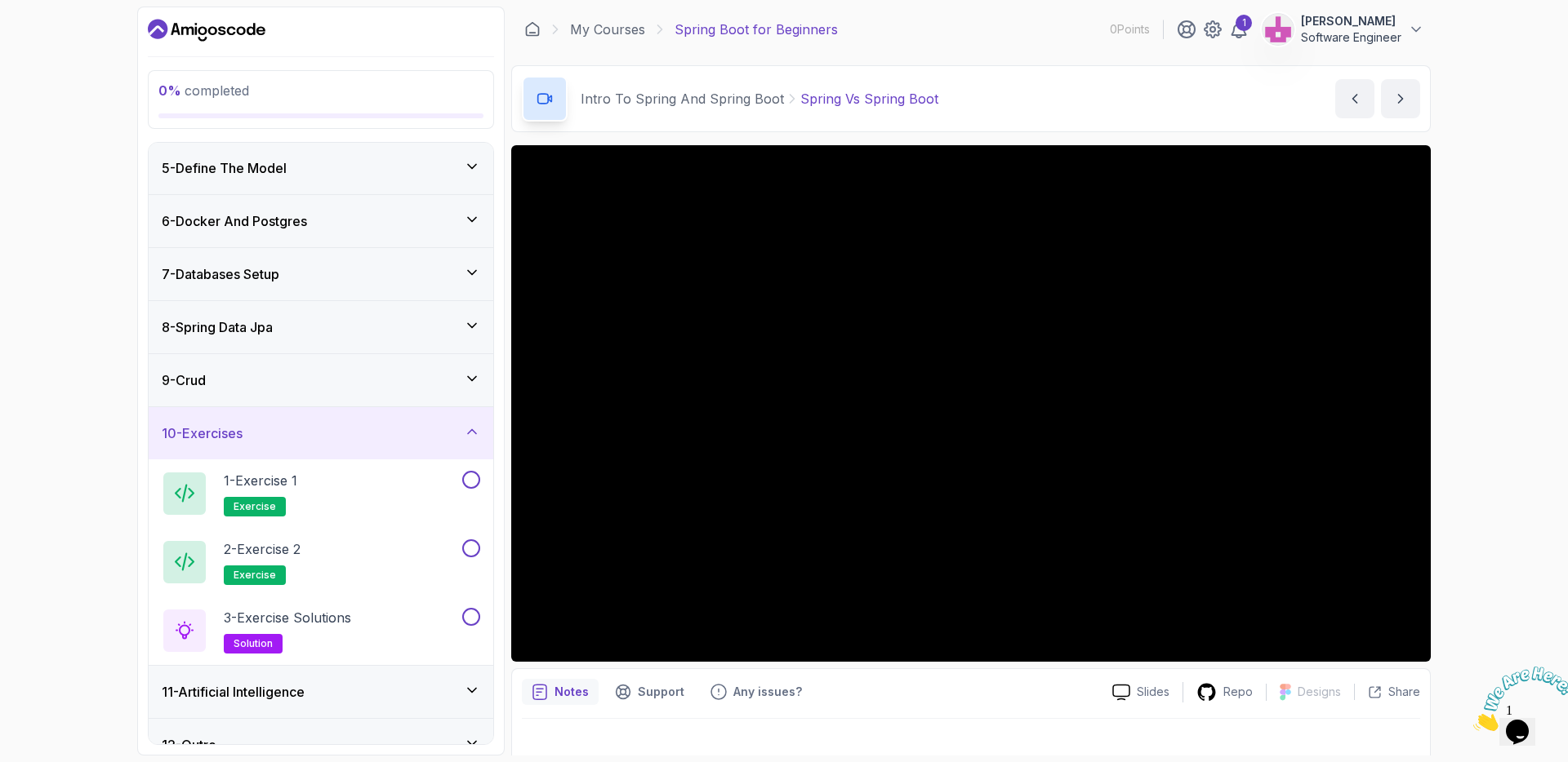
click at [411, 338] on div "8 - Spring Data Jpa" at bounding box center [321, 327] width 344 height 52
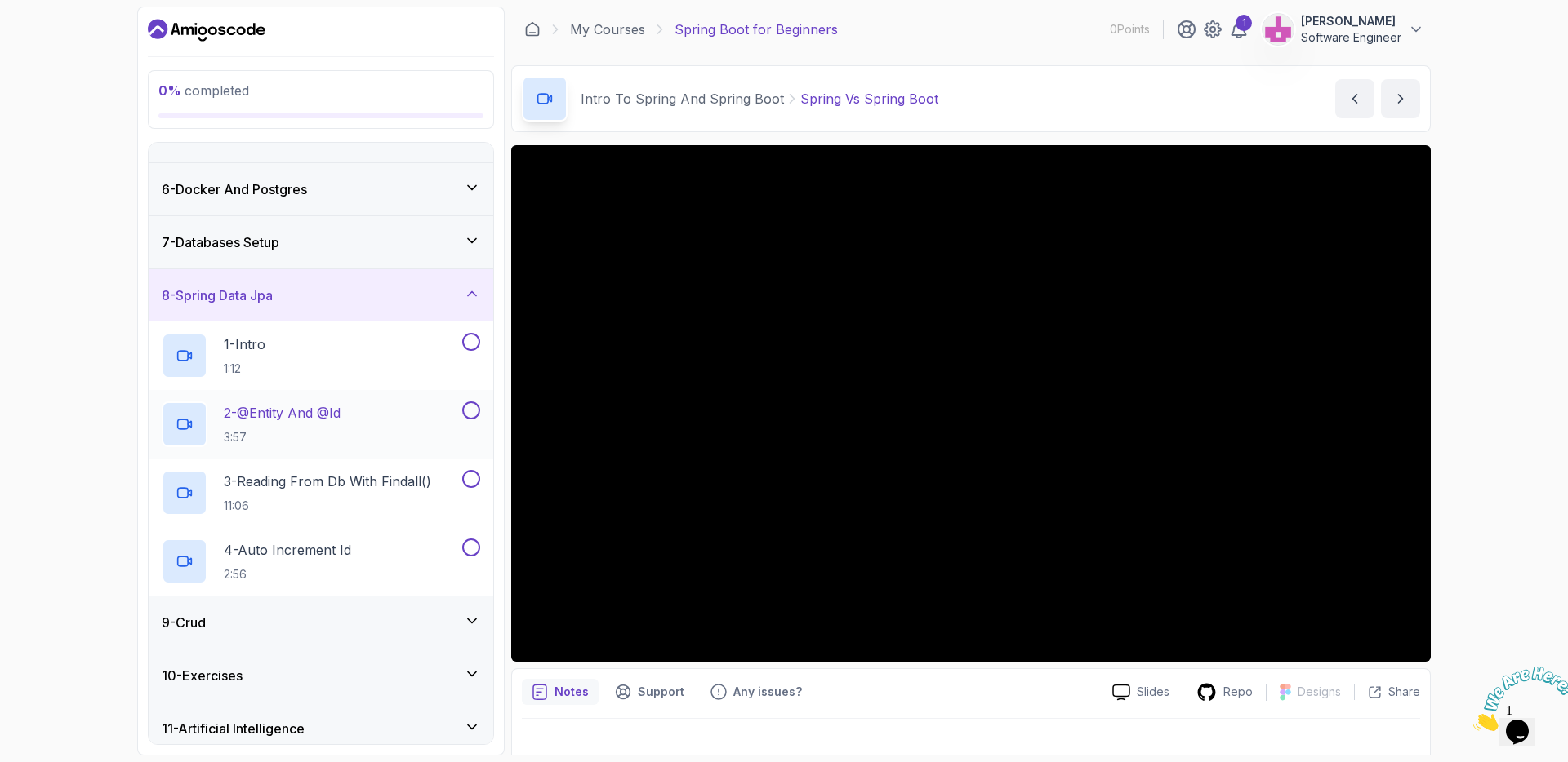
scroll to position [247, 0]
click at [416, 618] on div "9 - Crud" at bounding box center [321, 621] width 318 height 20
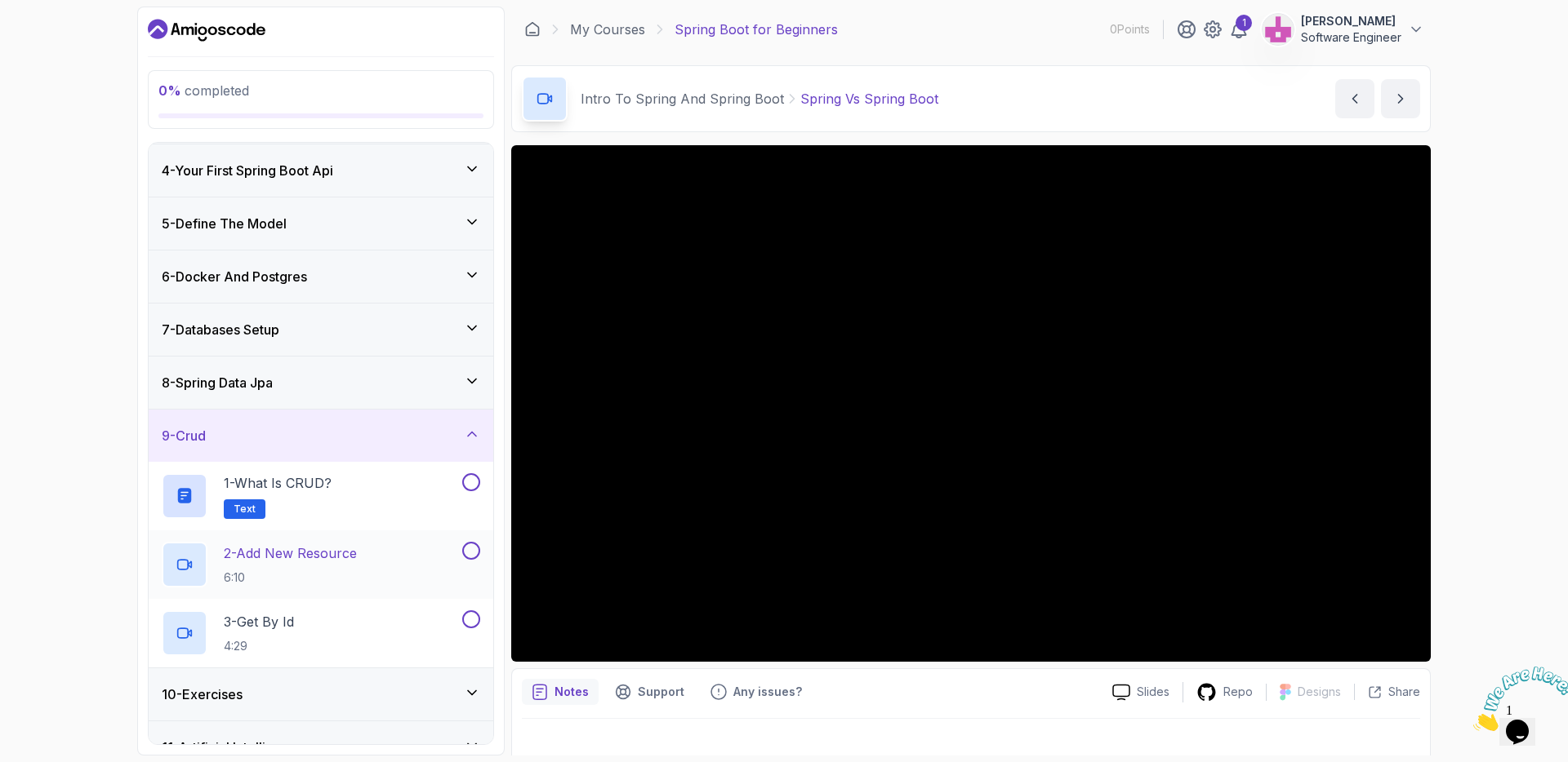
scroll to position [139, 0]
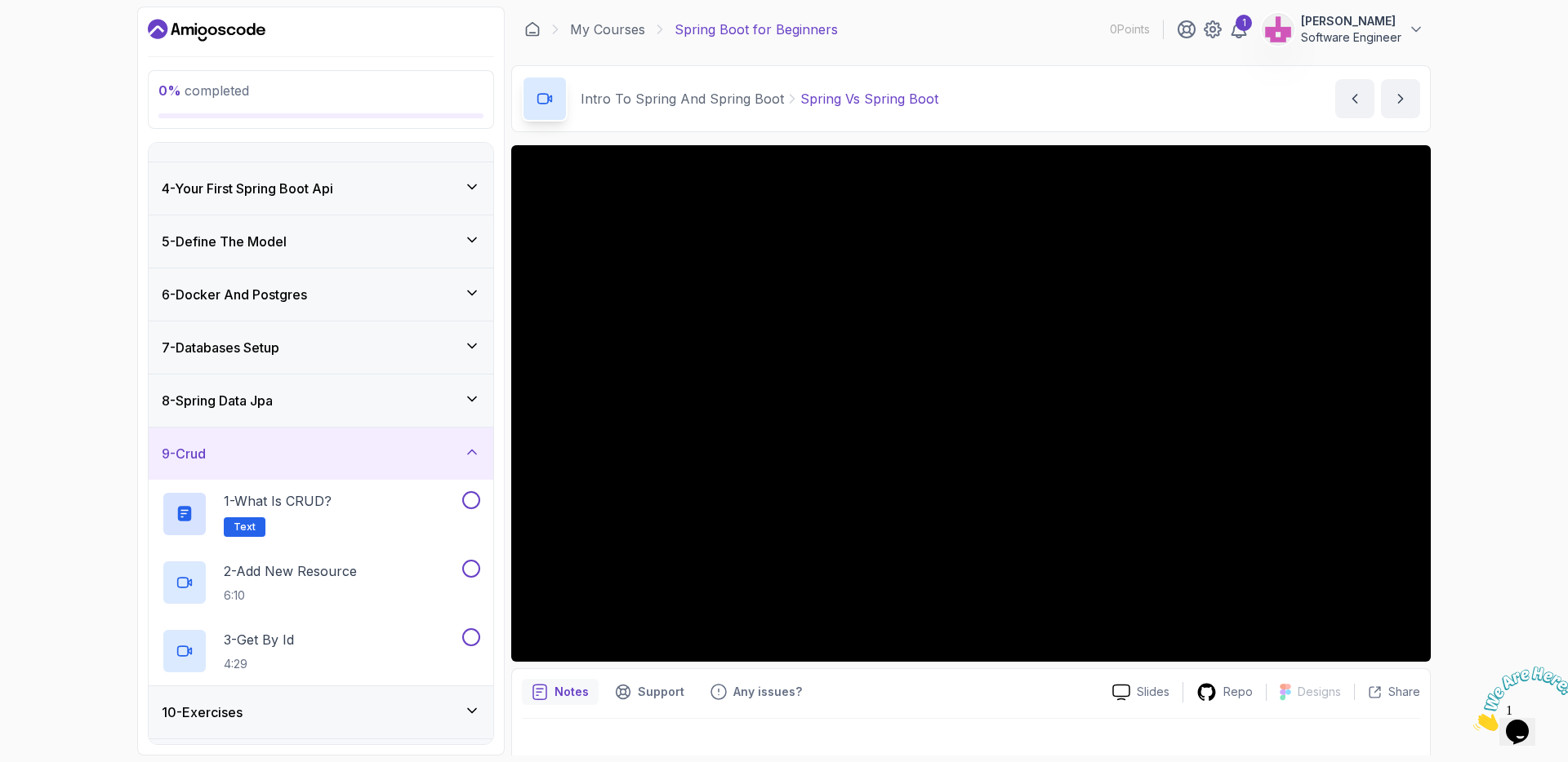
click at [386, 401] on div "8 - Spring Data Jpa" at bounding box center [321, 400] width 318 height 20
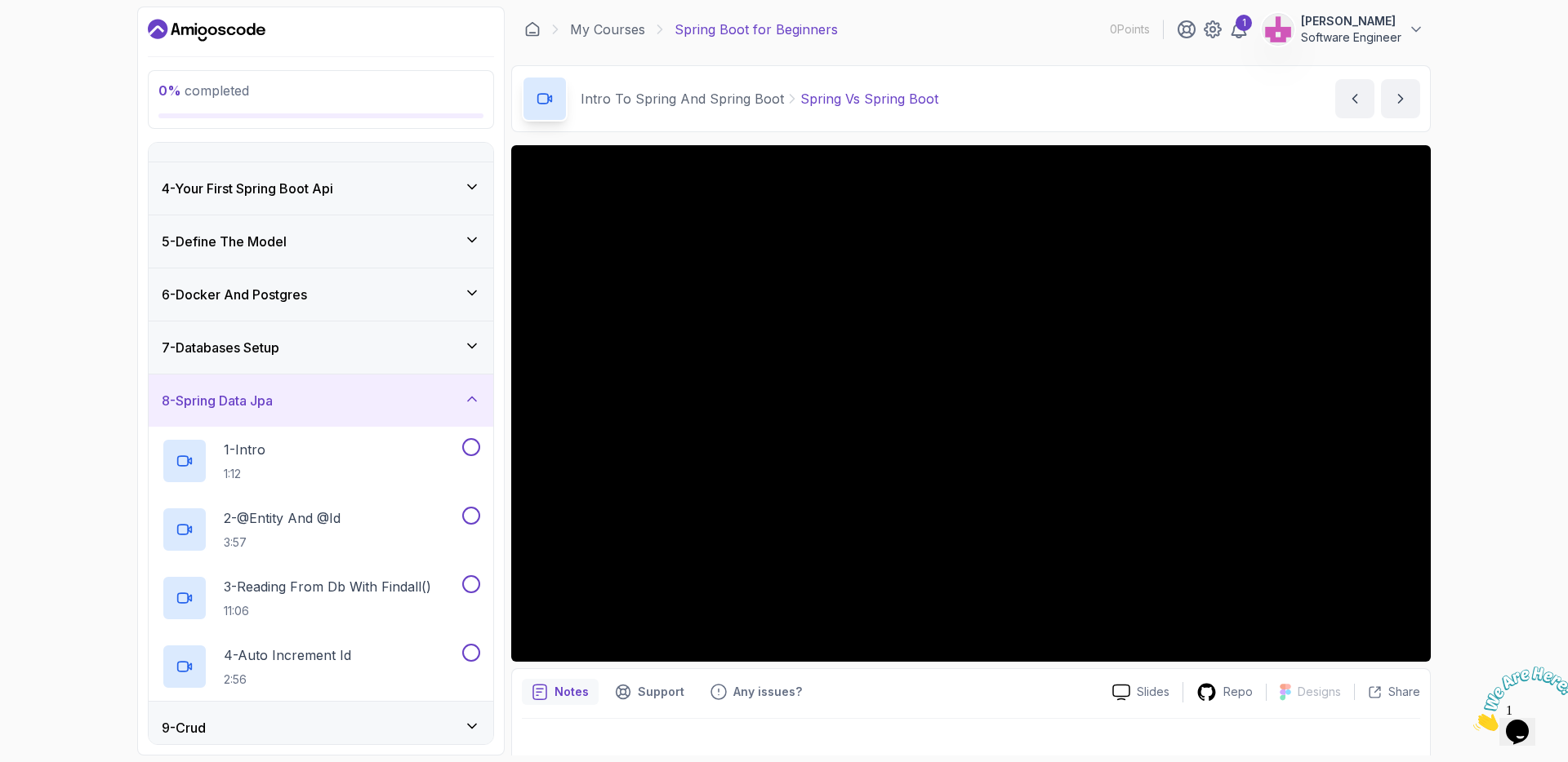
click at [394, 360] on div "7 - Databases Setup" at bounding box center [321, 347] width 344 height 52
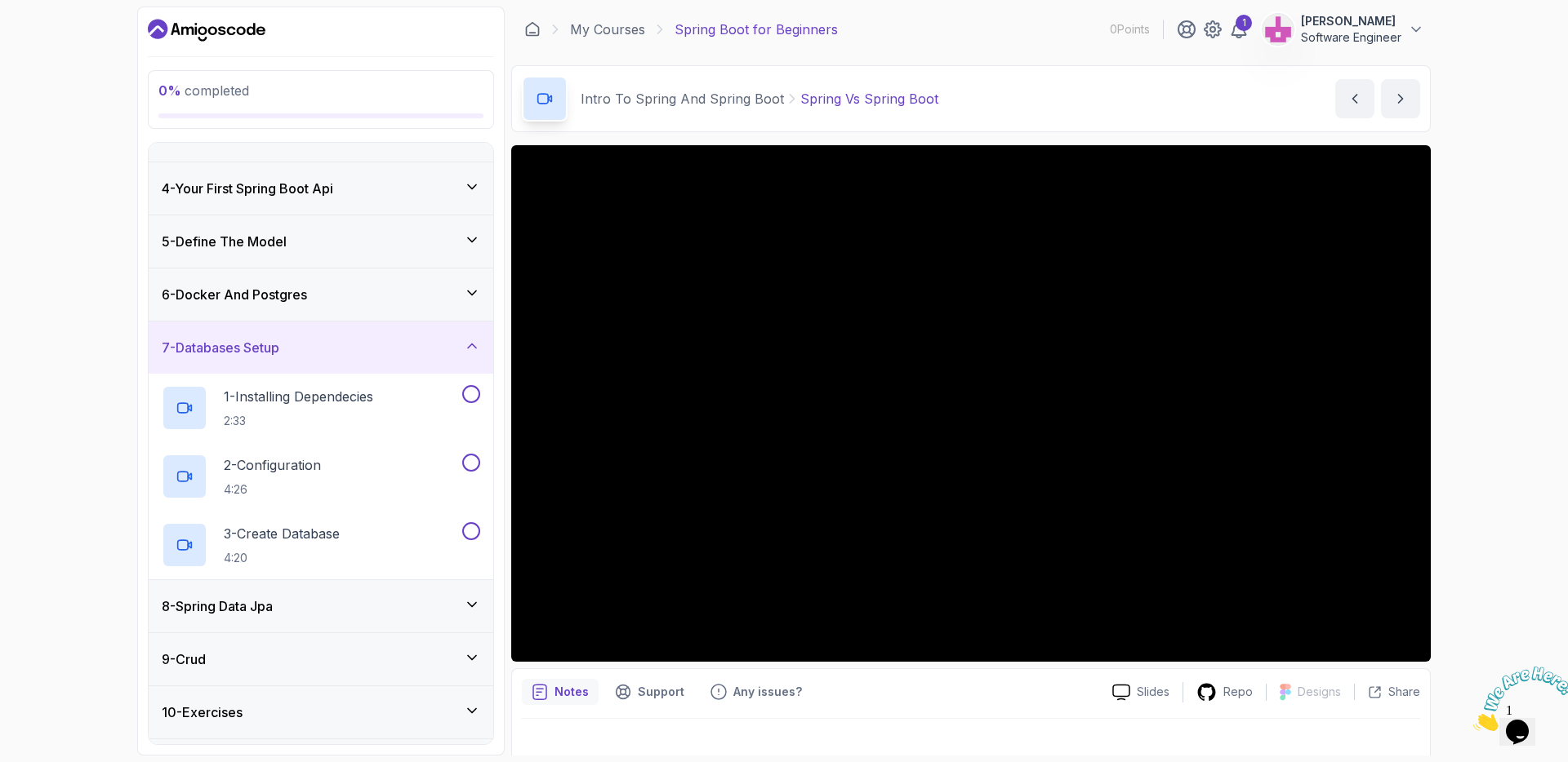
click at [404, 308] on div "6 - Docker And Postgres" at bounding box center [321, 294] width 344 height 52
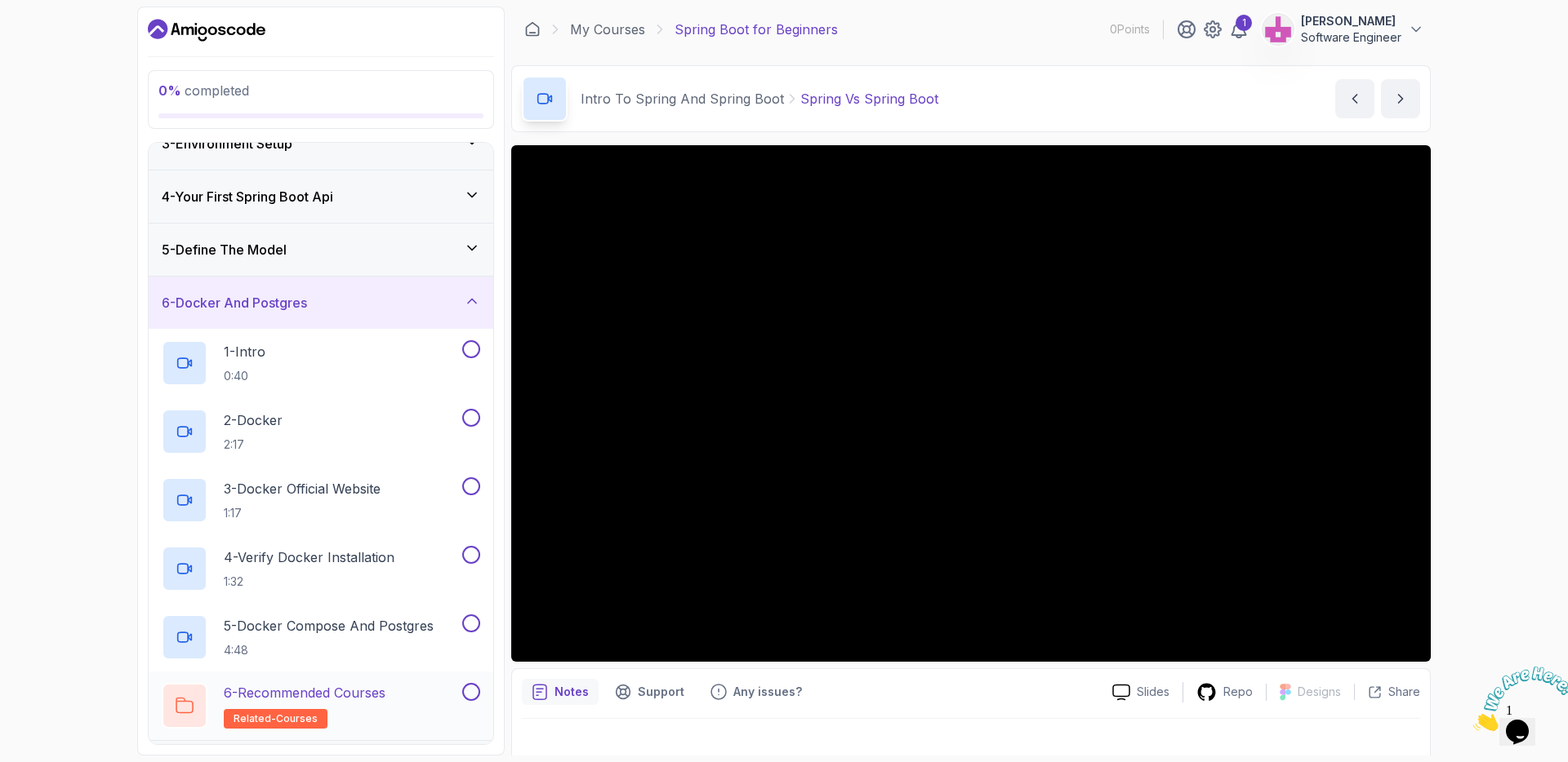
scroll to position [70, 0]
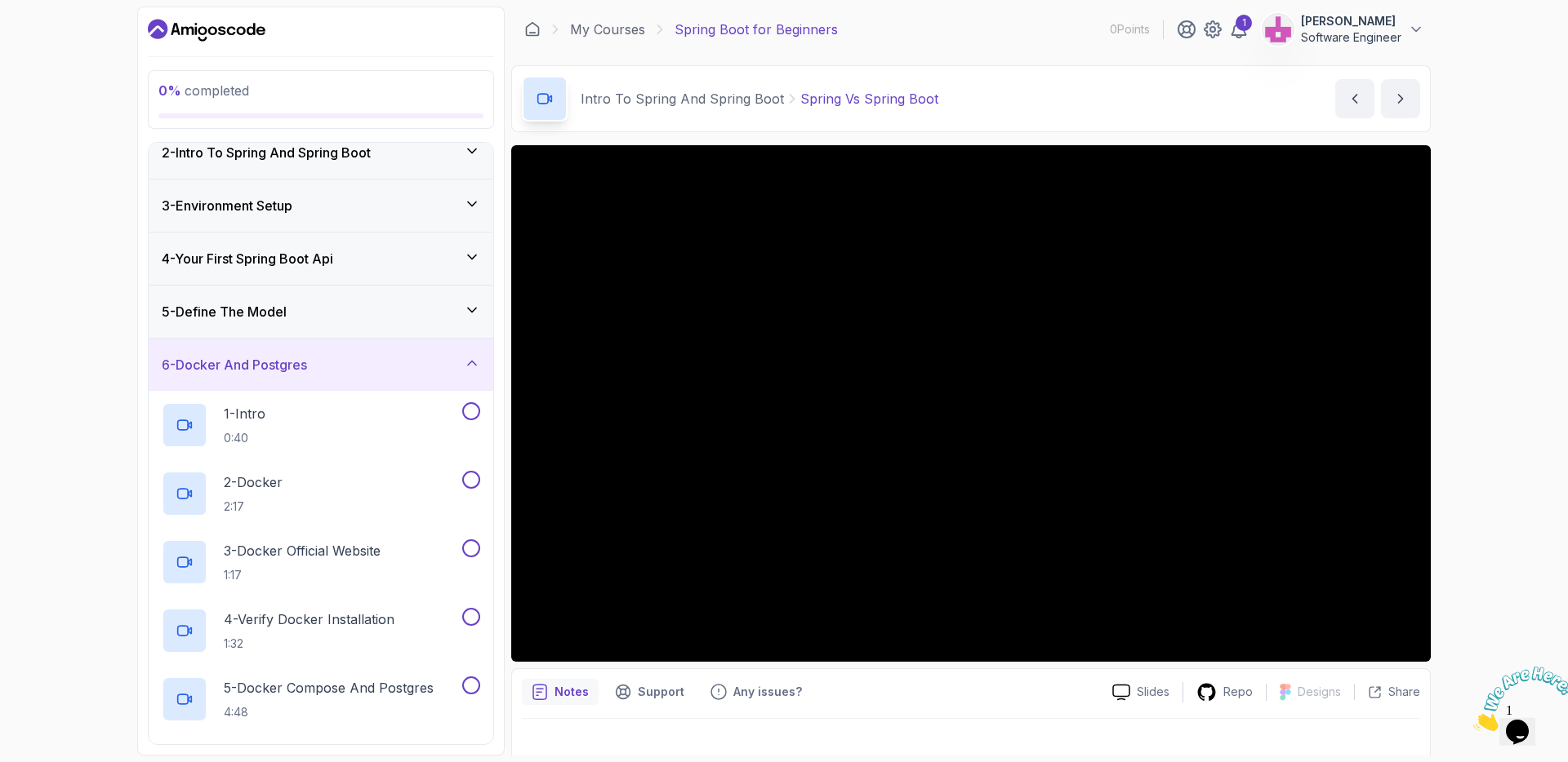
click at [411, 317] on div "5 - Define The Model" at bounding box center [321, 311] width 318 height 20
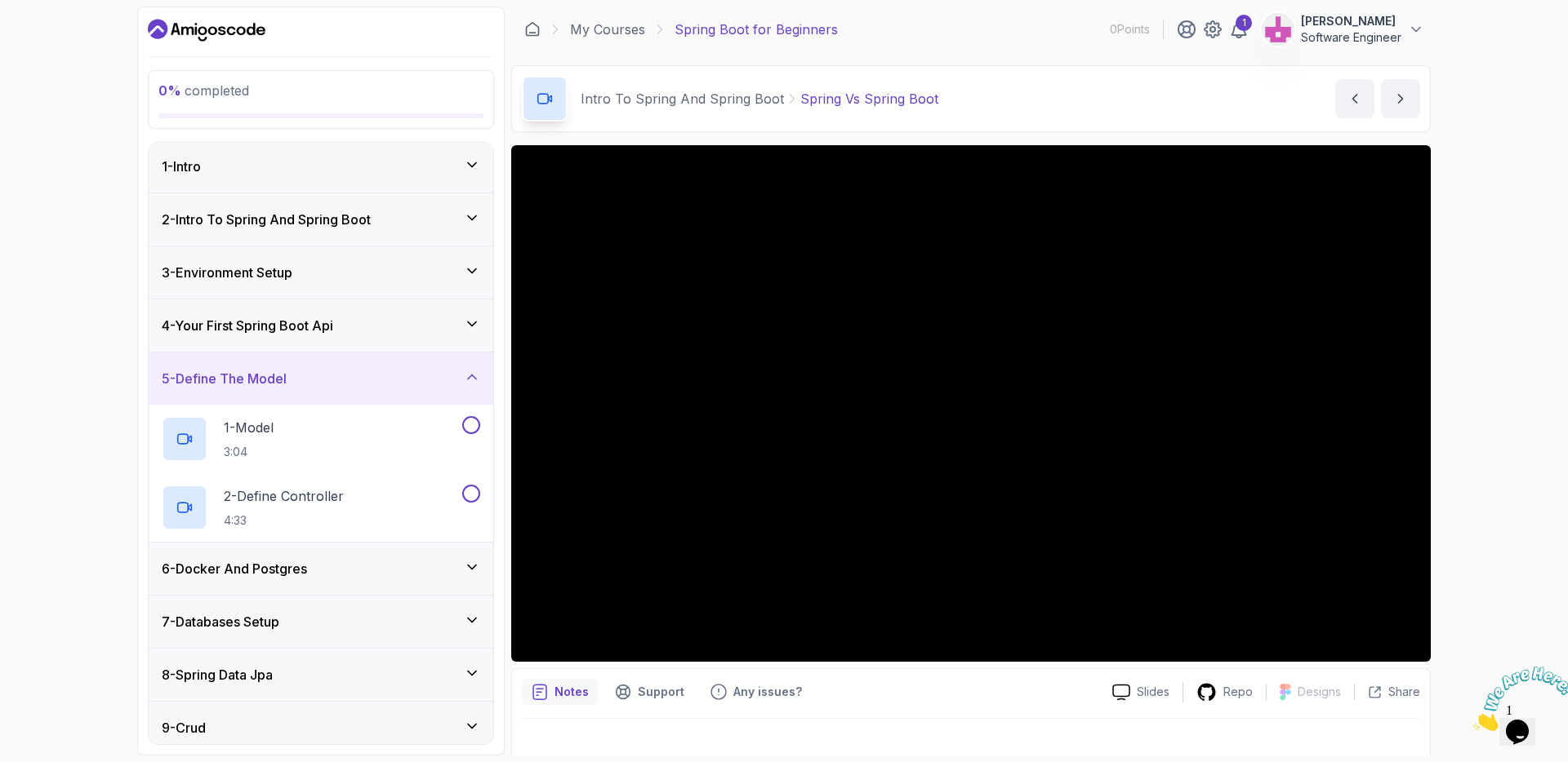
scroll to position [0, 0]
click at [411, 318] on div "4 - Your First Spring Boot Api" at bounding box center [321, 328] width 318 height 20
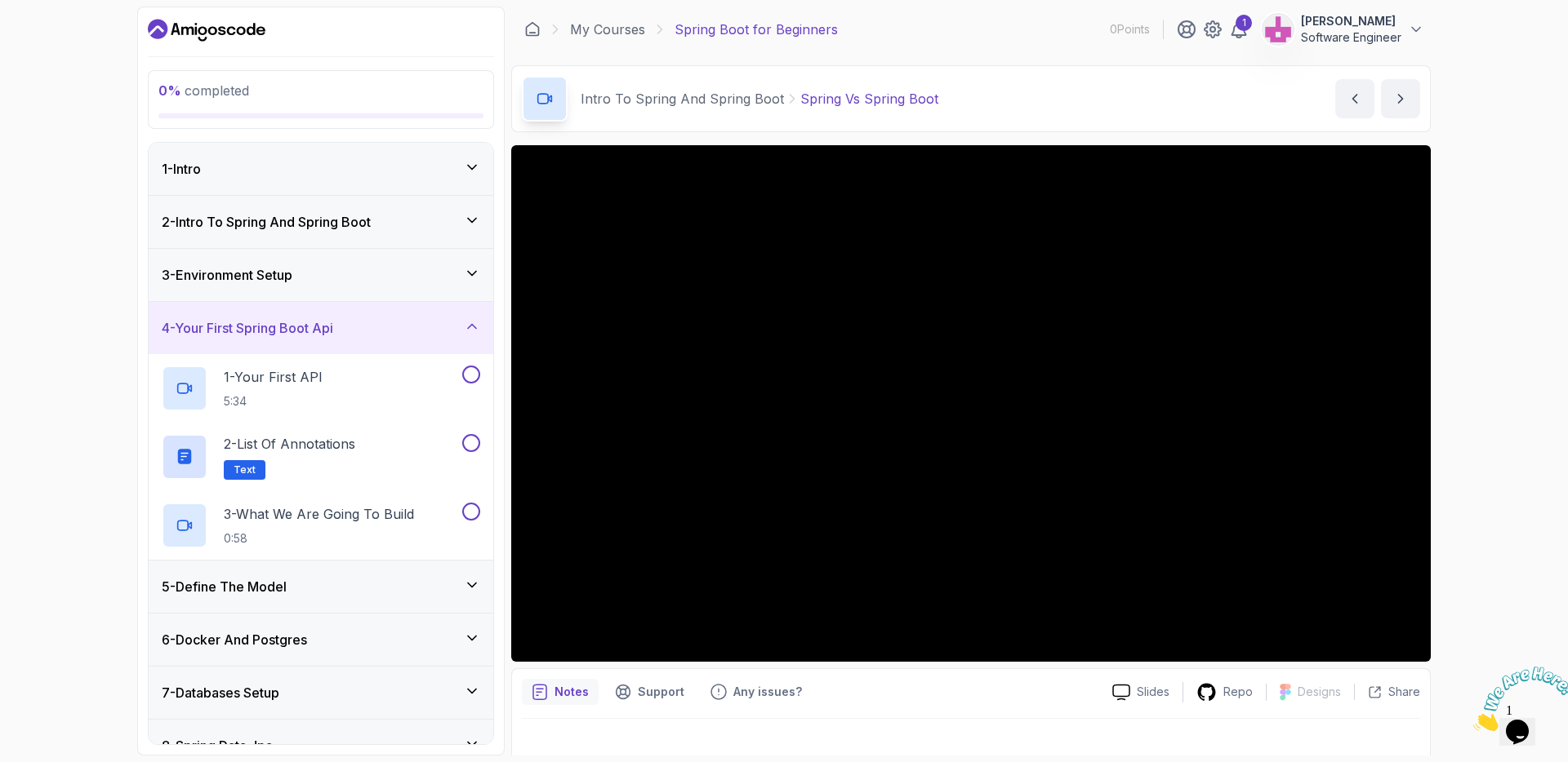
click at [407, 285] on div "3 - Environment Setup" at bounding box center [321, 274] width 344 height 52
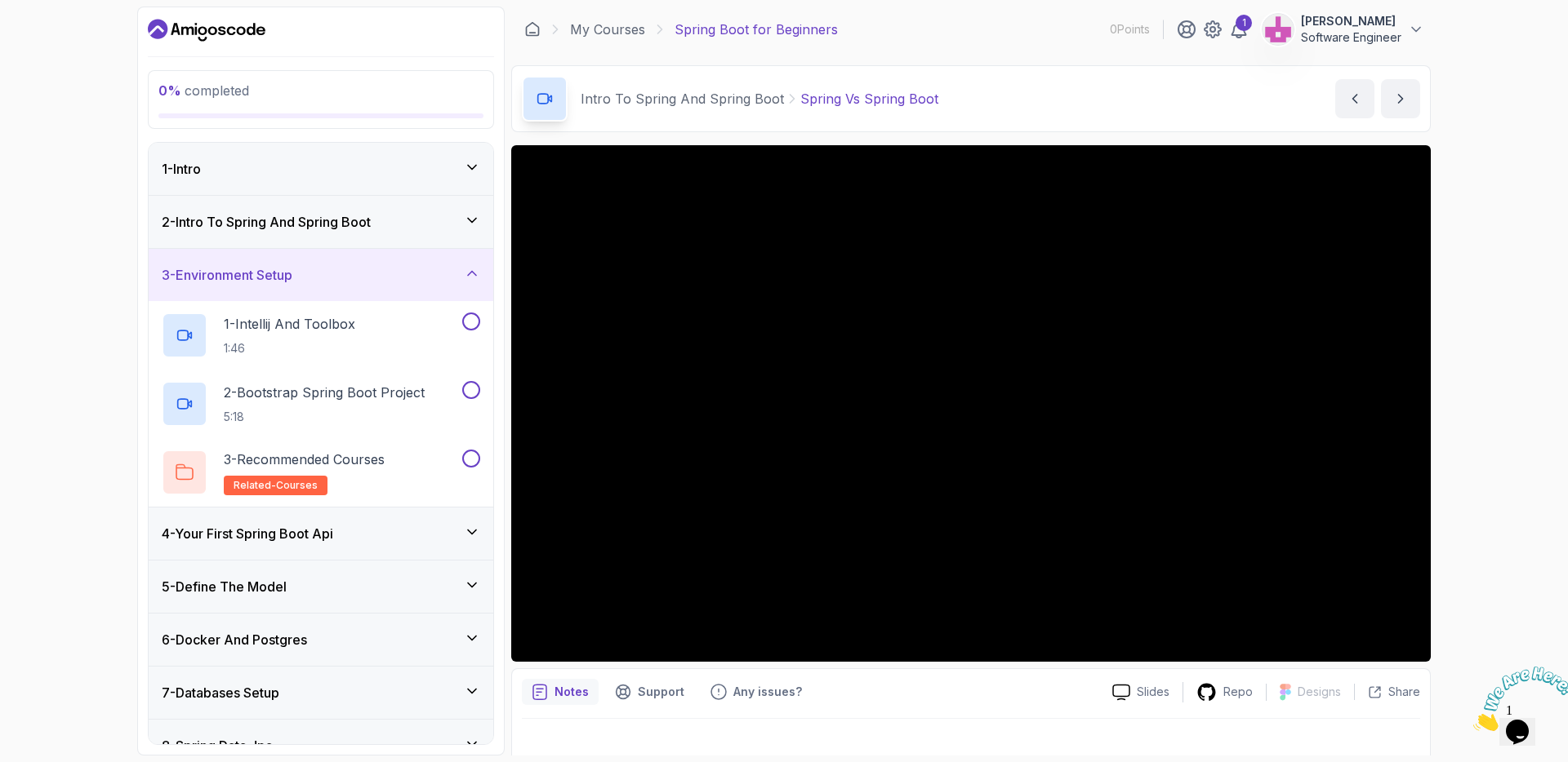
click at [417, 237] on div "2 - Intro To Spring And Spring Boot" at bounding box center [321, 222] width 344 height 52
